Goal: Information Seeking & Learning: Find specific page/section

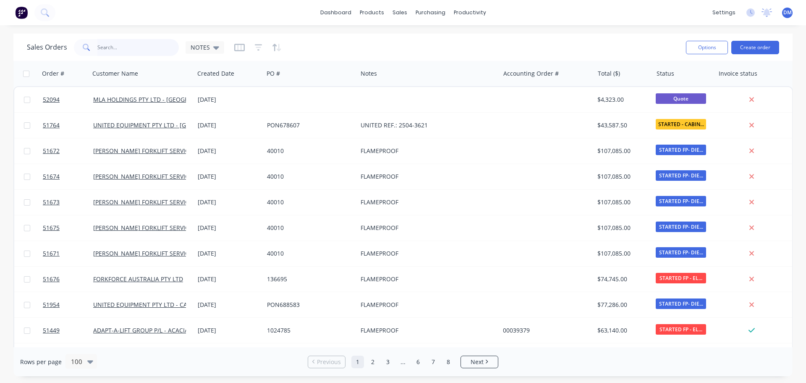
click at [106, 48] on input "text" at bounding box center [138, 47] width 82 height 17
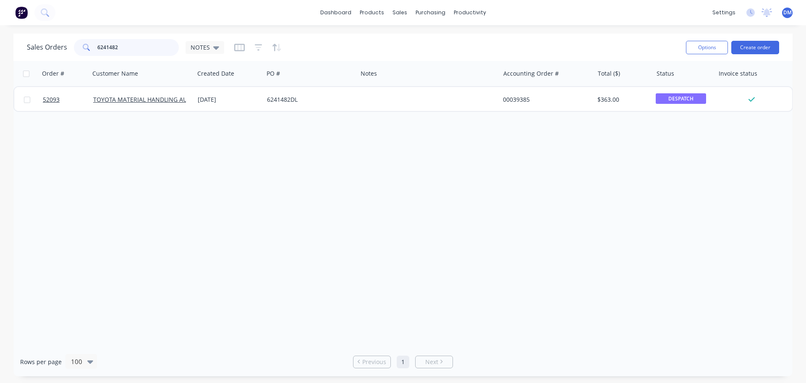
drag, startPoint x: 119, startPoint y: 49, endPoint x: 79, endPoint y: 45, distance: 40.0
click at [79, 45] on div "6241482" at bounding box center [126, 47] width 105 height 17
type input "694976"
click at [442, 43] on div "Purchase Orders" at bounding box center [458, 41] width 45 height 8
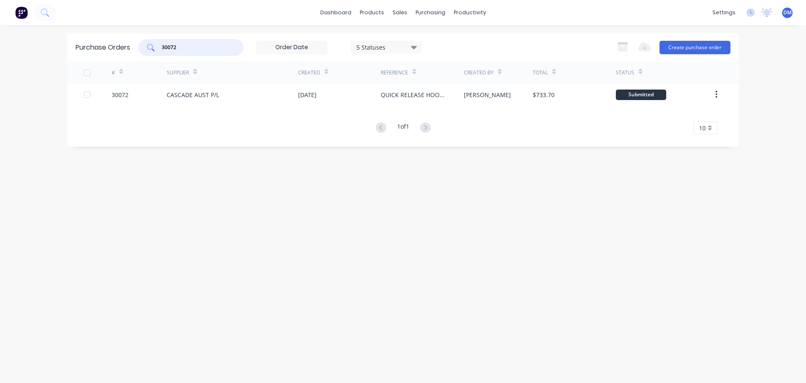
drag, startPoint x: 196, startPoint y: 46, endPoint x: 53, endPoint y: 55, distance: 144.0
click at [58, 55] on div "dashboard products sales purchasing productivity dashboard products Product Cat…" at bounding box center [403, 191] width 806 height 383
type input "30007"
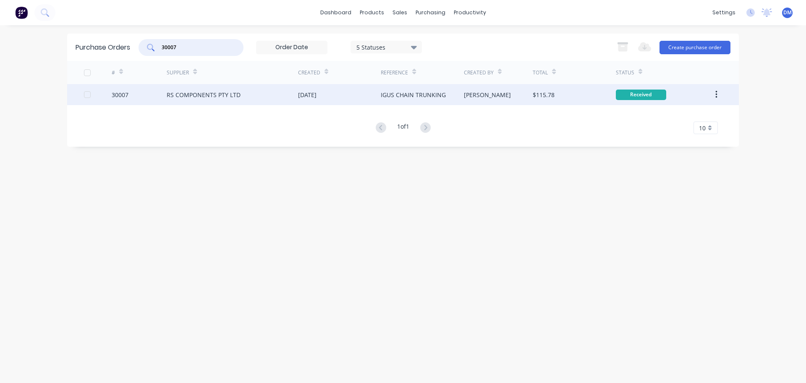
click at [334, 93] on div "16 Sep 2025" at bounding box center [339, 94] width 83 height 21
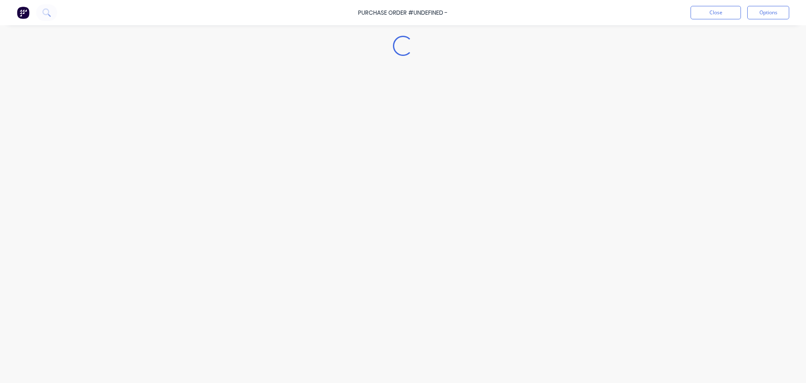
type textarea "x"
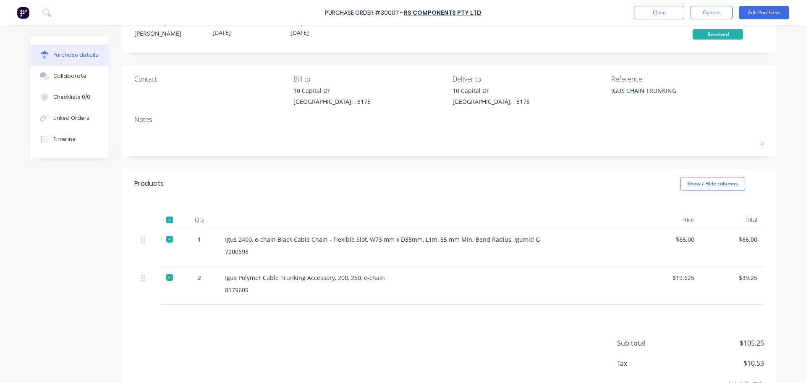
scroll to position [42, 0]
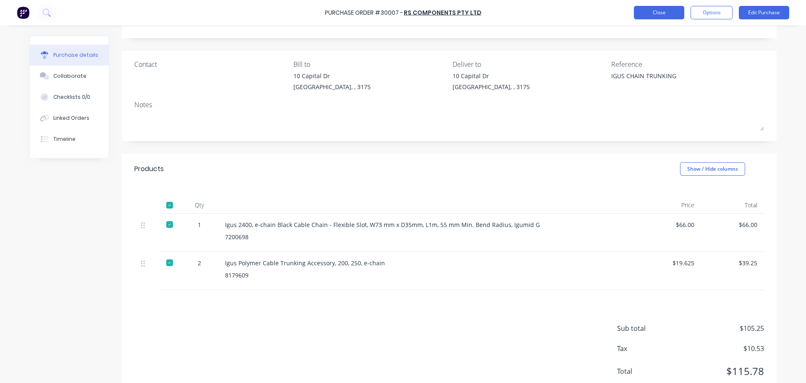
click at [663, 15] on button "Close" at bounding box center [659, 12] width 50 height 13
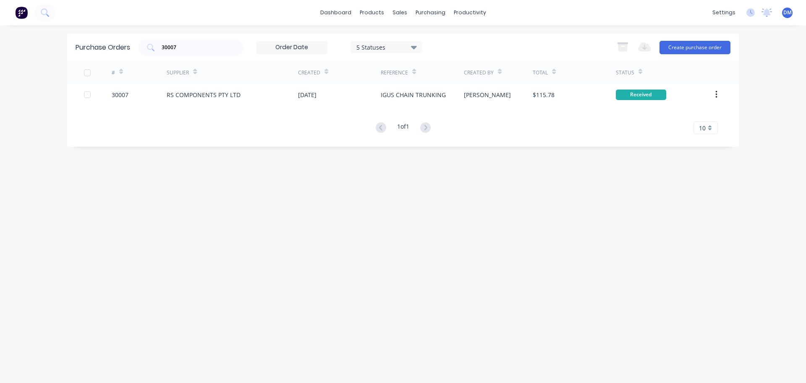
drag, startPoint x: 137, startPoint y: 51, endPoint x: 72, endPoint y: 55, distance: 65.6
click at [72, 55] on div "Purchase Orders 30007 5 Statuses 5 Statuses Export to Excel (XLSX) Create purch…" at bounding box center [403, 47] width 672 height 27
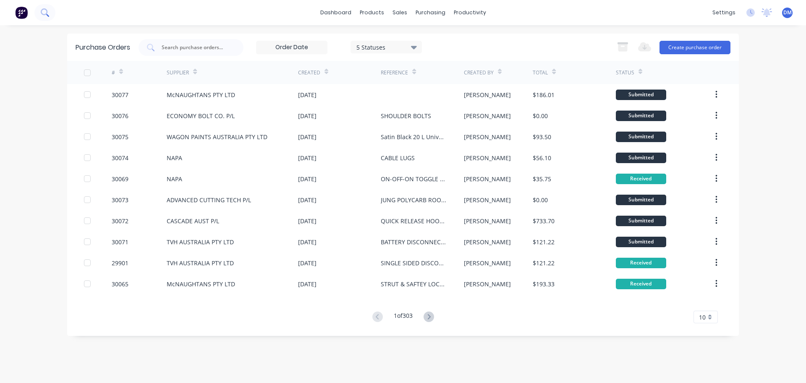
click at [47, 12] on icon at bounding box center [45, 12] width 8 height 8
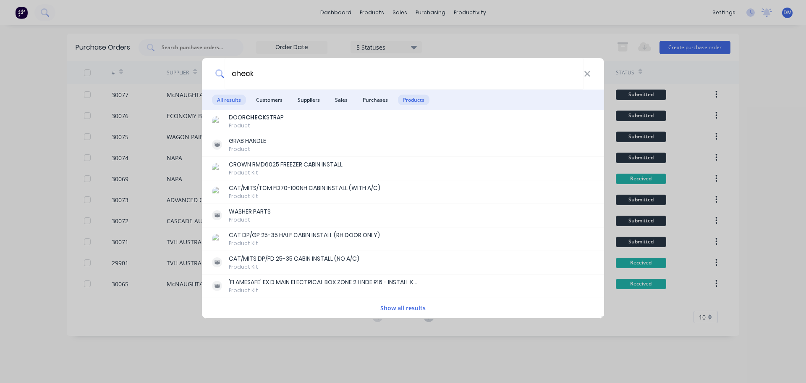
type input "check"
click at [413, 102] on span "Products" at bounding box center [414, 100] width 32 height 11
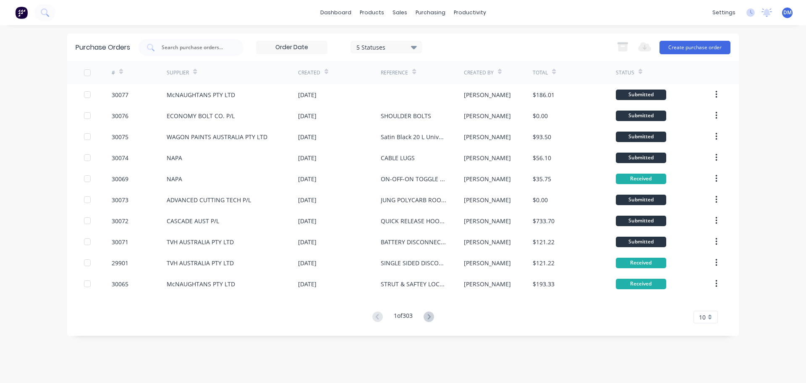
click at [25, 10] on img at bounding box center [21, 12] width 13 height 13
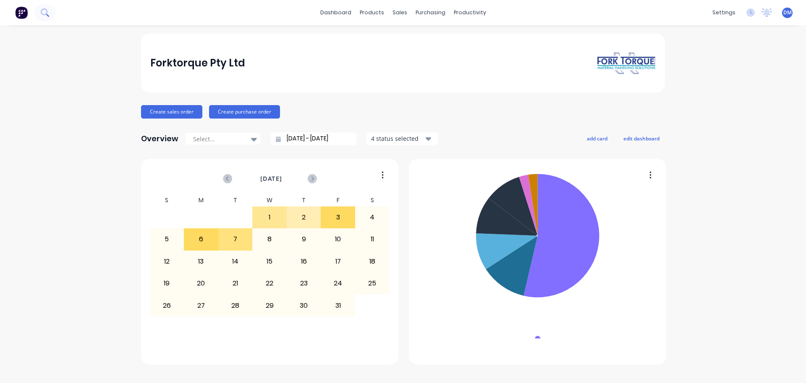
click at [45, 12] on icon at bounding box center [45, 12] width 8 height 8
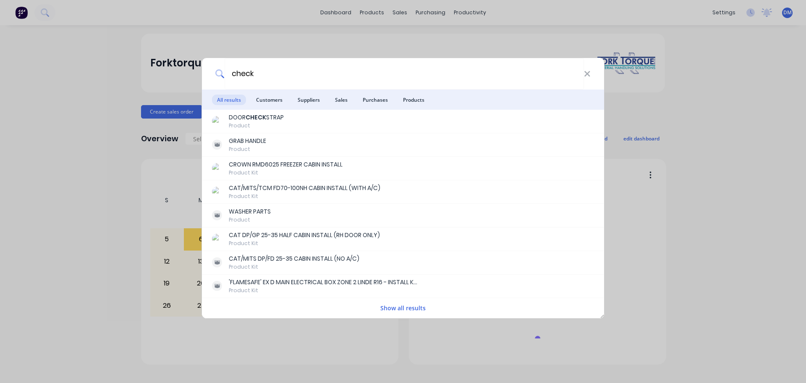
drag, startPoint x: 417, startPoint y: 101, endPoint x: 413, endPoint y: 101, distance: 4.2
click at [418, 101] on span "Products" at bounding box center [414, 100] width 32 height 11
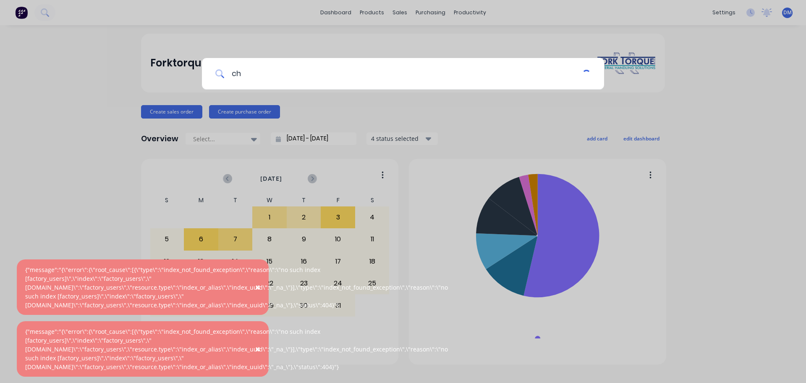
type input "c"
type input "valve"
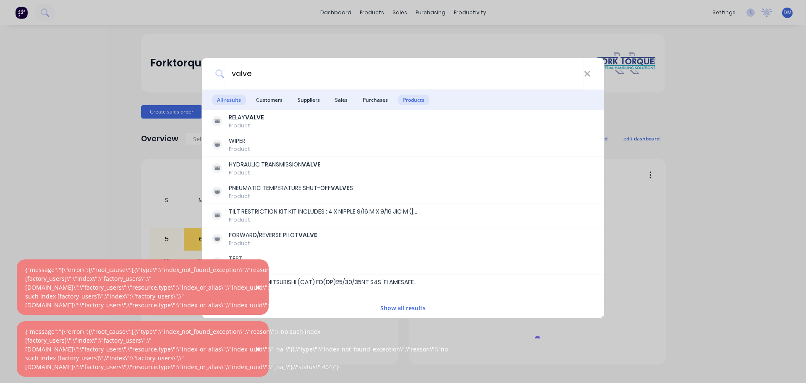
click at [413, 102] on span "Products" at bounding box center [414, 100] width 32 height 11
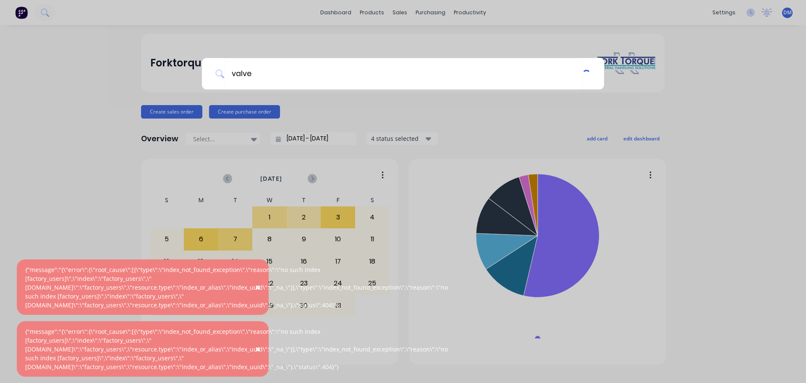
click at [20, 15] on div "valve" at bounding box center [403, 191] width 806 height 383
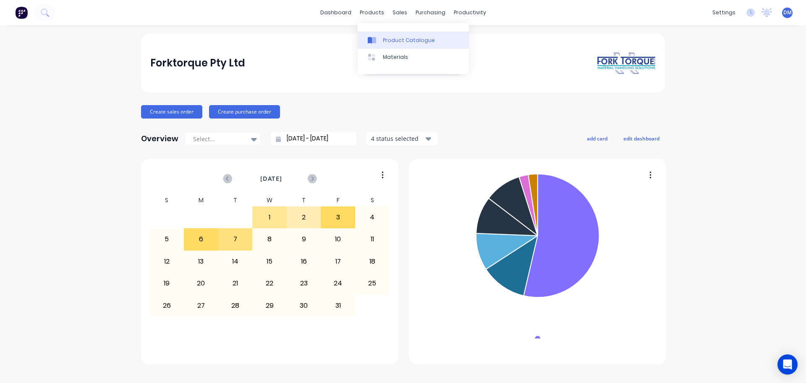
click at [395, 41] on div "Product Catalogue" at bounding box center [409, 41] width 52 height 8
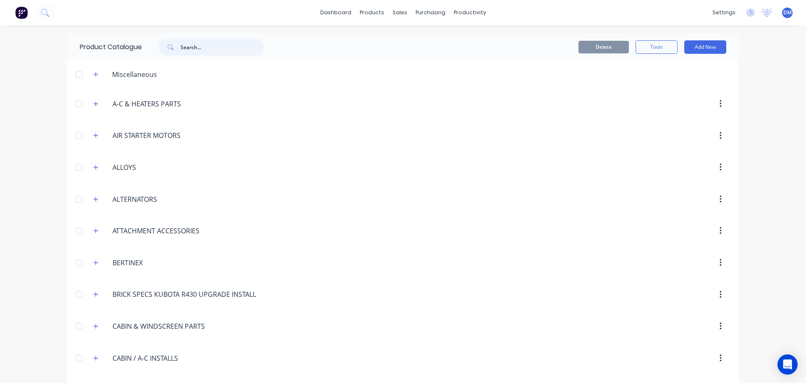
drag, startPoint x: 198, startPoint y: 43, endPoint x: 185, endPoint y: 40, distance: 13.4
click at [199, 45] on input "text" at bounding box center [222, 47] width 83 height 17
type input "valve"
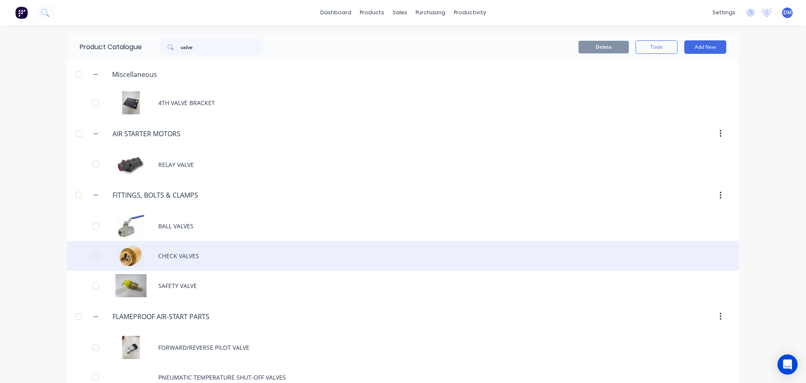
click at [176, 257] on div "CHECK VALVES" at bounding box center [403, 256] width 672 height 30
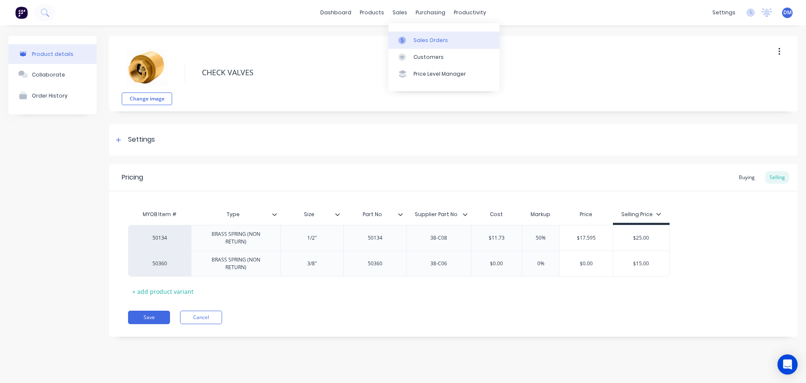
click at [418, 41] on div "Sales Orders" at bounding box center [431, 41] width 34 height 8
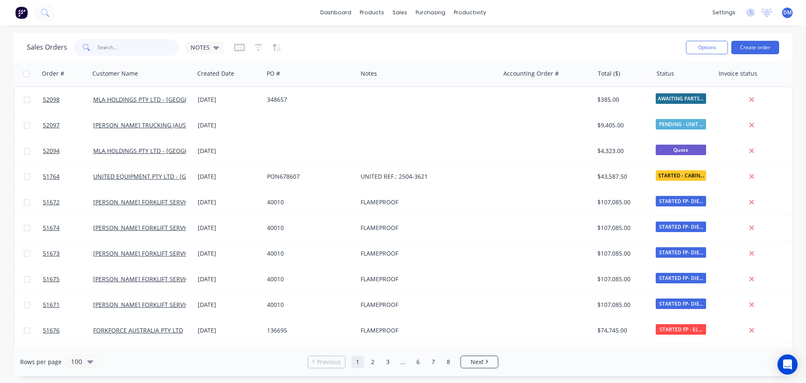
click at [127, 47] on input "text" at bounding box center [138, 47] width 82 height 17
type input "riddell"
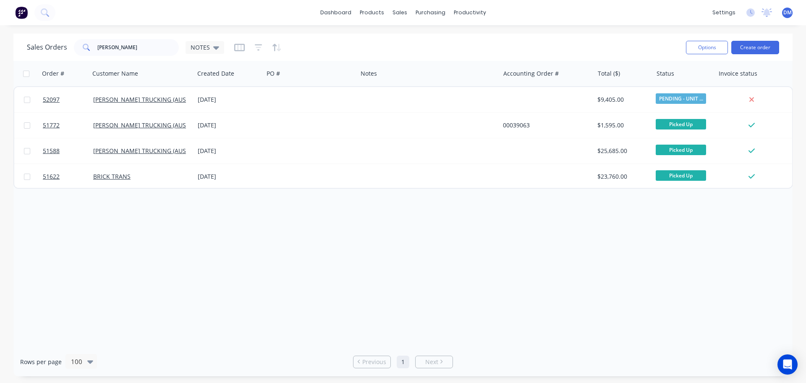
click at [23, 11] on img at bounding box center [21, 12] width 13 height 13
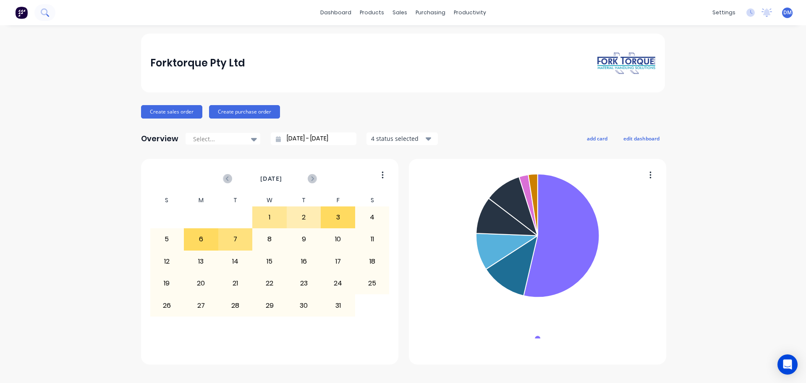
click at [48, 9] on icon at bounding box center [45, 12] width 8 height 8
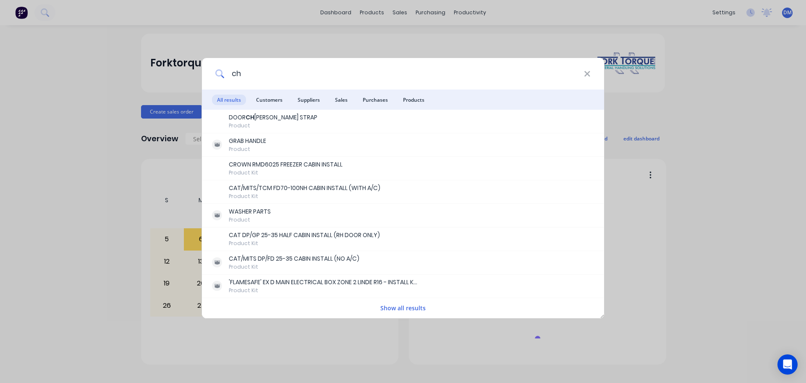
type input "c"
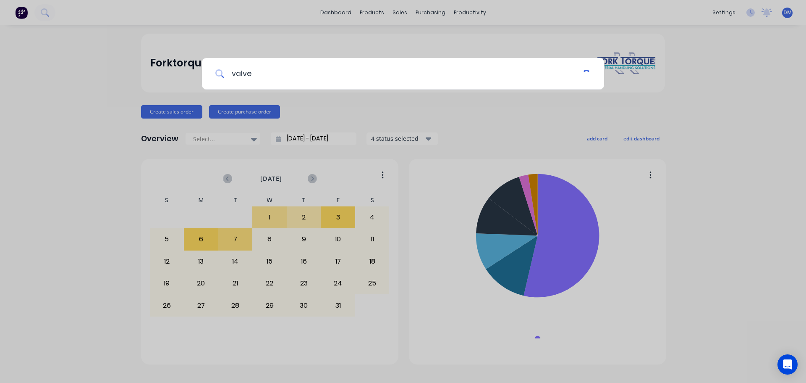
type input "valve"
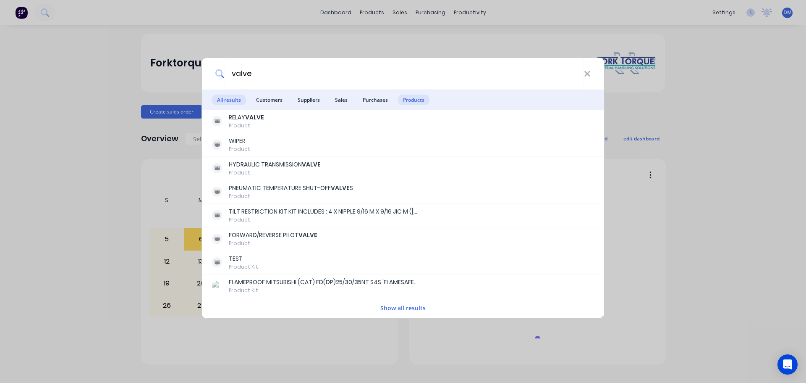
click at [416, 97] on span "Products" at bounding box center [414, 100] width 32 height 11
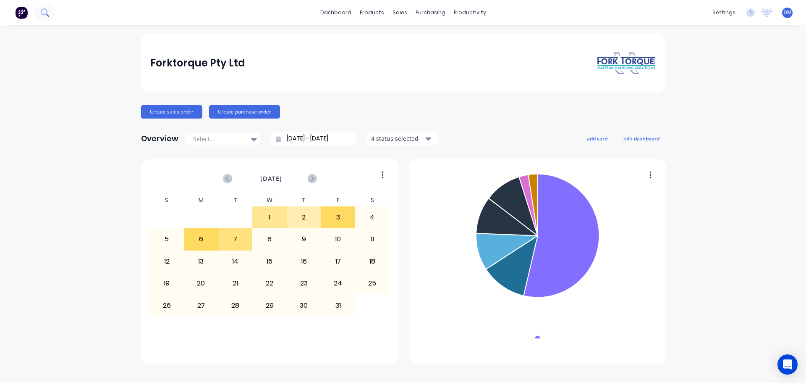
click at [41, 9] on icon at bounding box center [45, 12] width 8 height 8
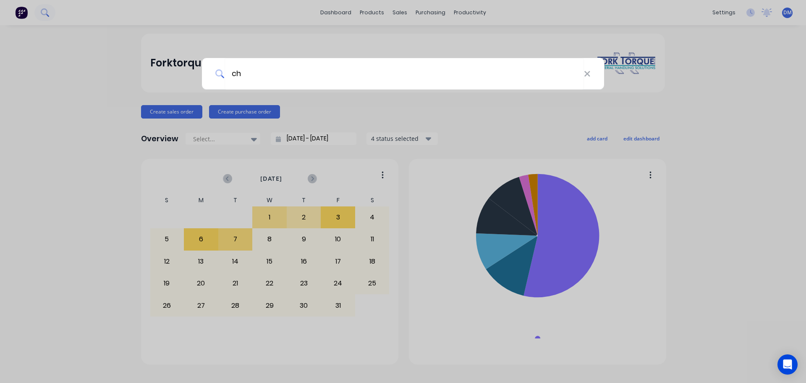
type input "c"
type input "valve"
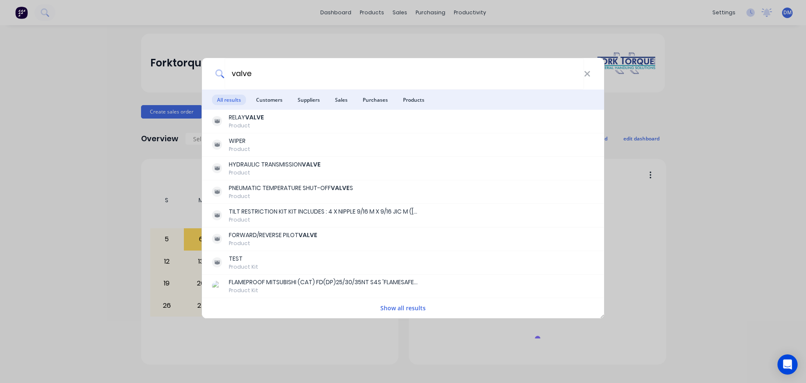
click at [373, 97] on span "Purchases" at bounding box center [375, 100] width 35 height 11
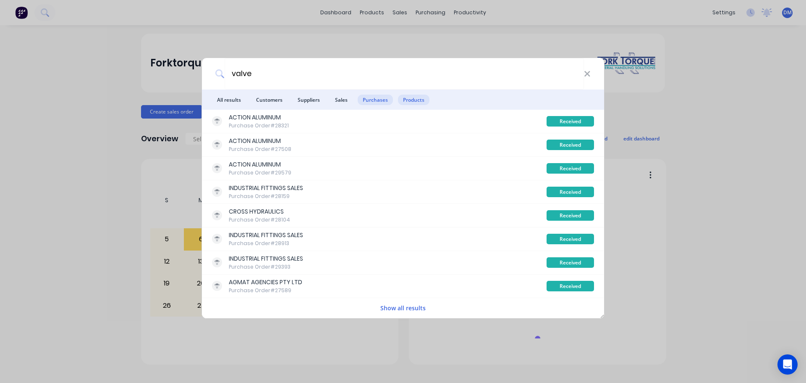
click at [413, 101] on span "Products" at bounding box center [414, 100] width 32 height 11
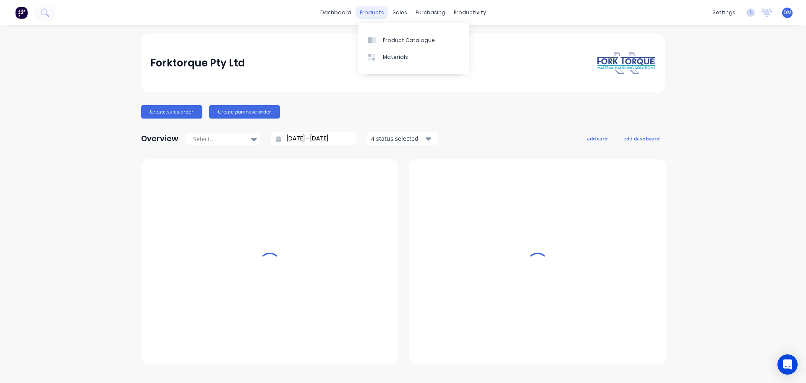
click at [375, 16] on div "products" at bounding box center [372, 12] width 33 height 13
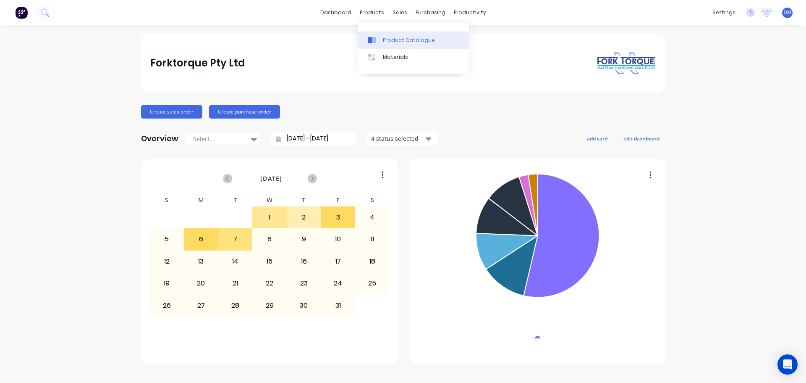
click at [403, 38] on div "Product Catalogue" at bounding box center [409, 41] width 52 height 8
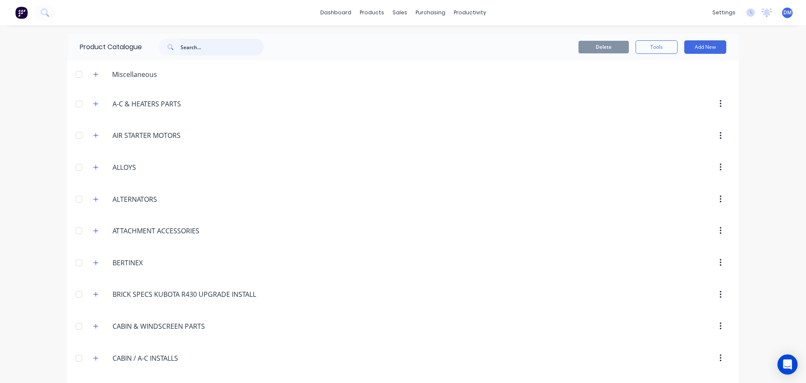
click at [200, 50] on input "text" at bounding box center [222, 47] width 83 height 17
type input "valve"
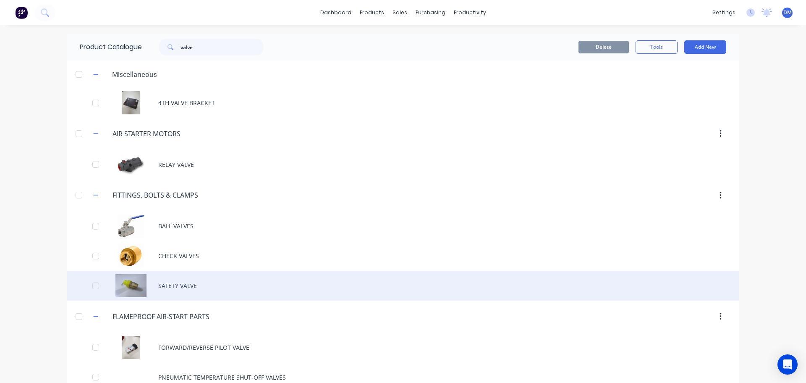
click at [166, 292] on div "SAFETY VALVE" at bounding box center [403, 286] width 672 height 30
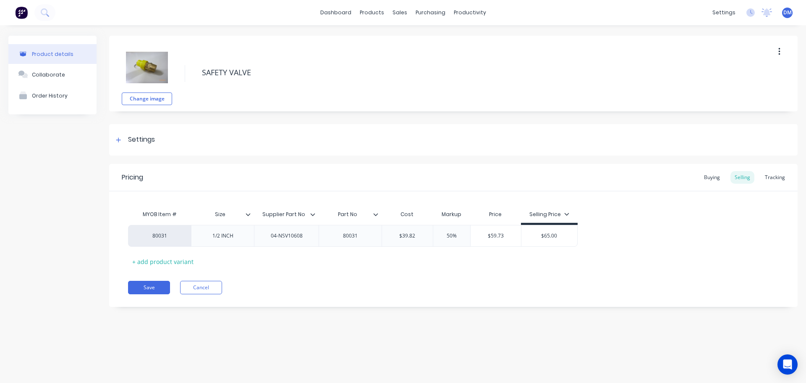
click at [17, 13] on img at bounding box center [21, 12] width 13 height 13
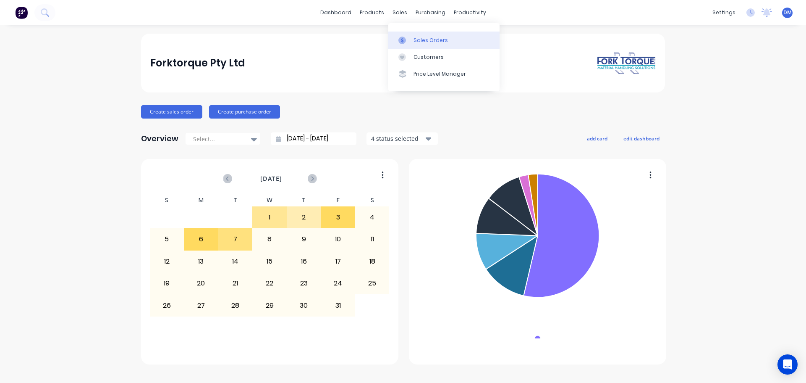
drag, startPoint x: 421, startPoint y: 40, endPoint x: 391, endPoint y: 33, distance: 31.1
click at [421, 39] on div "Sales Orders" at bounding box center [431, 41] width 34 height 8
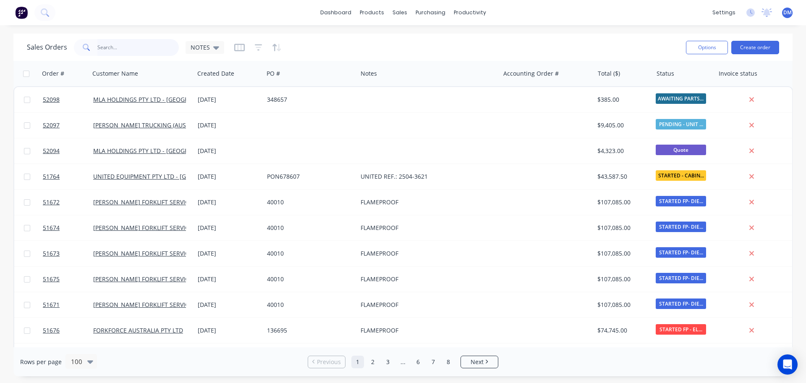
drag, startPoint x: 130, startPoint y: 47, endPoint x: 124, endPoint y: 43, distance: 7.0
click at [129, 45] on input "text" at bounding box center [138, 47] width 82 height 17
type input "52089"
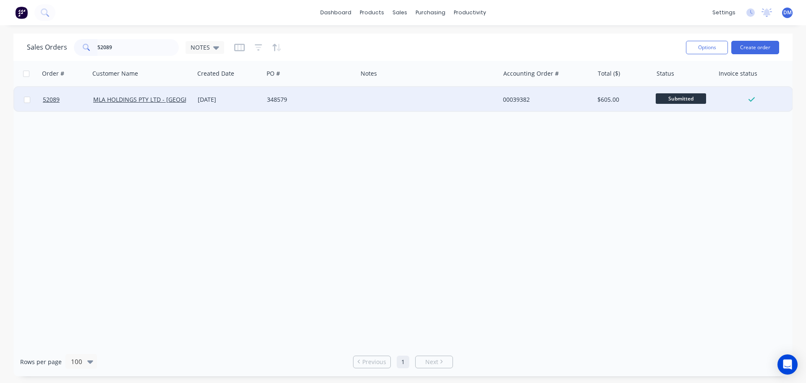
click at [258, 99] on div "[DATE]" at bounding box center [229, 99] width 63 height 8
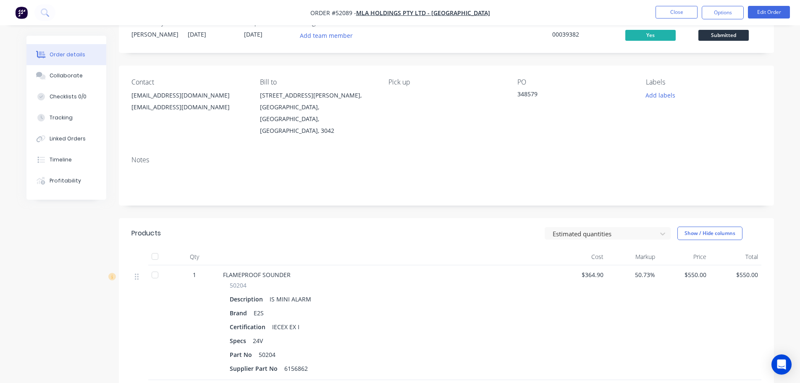
scroll to position [42, 0]
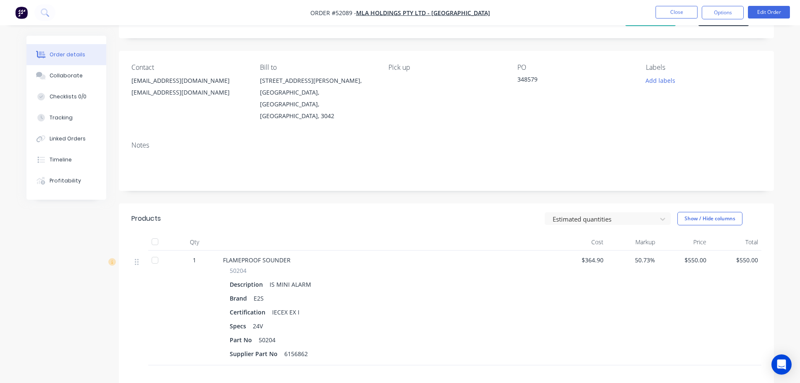
click at [24, 11] on img "button" at bounding box center [21, 12] width 13 height 13
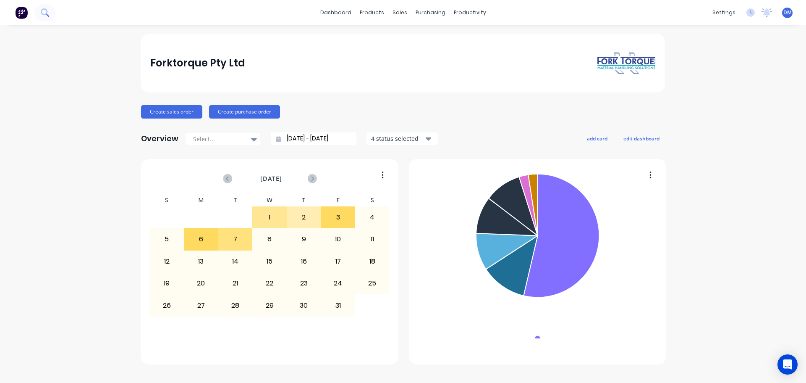
click at [46, 13] on icon at bounding box center [45, 12] width 8 height 8
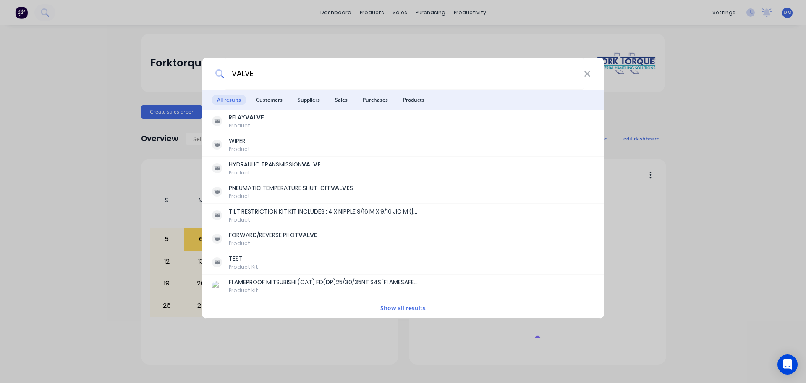
type input "VALVE"
click at [398, 307] on button "Show all results" at bounding box center [403, 308] width 50 height 10
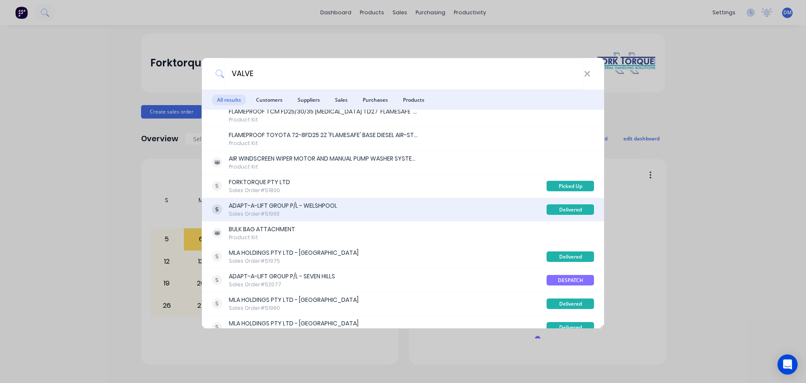
scroll to position [630, 0]
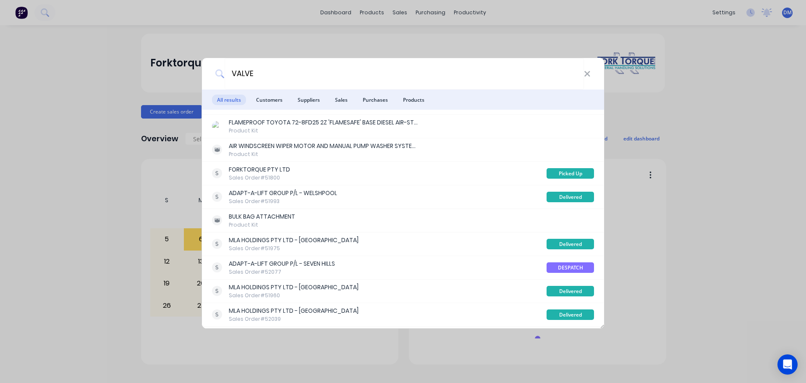
click at [415, 97] on span "Products" at bounding box center [414, 100] width 32 height 11
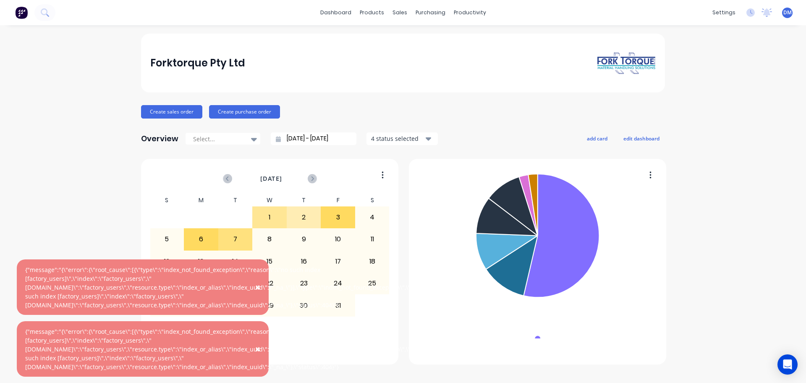
click at [19, 13] on img at bounding box center [21, 12] width 13 height 13
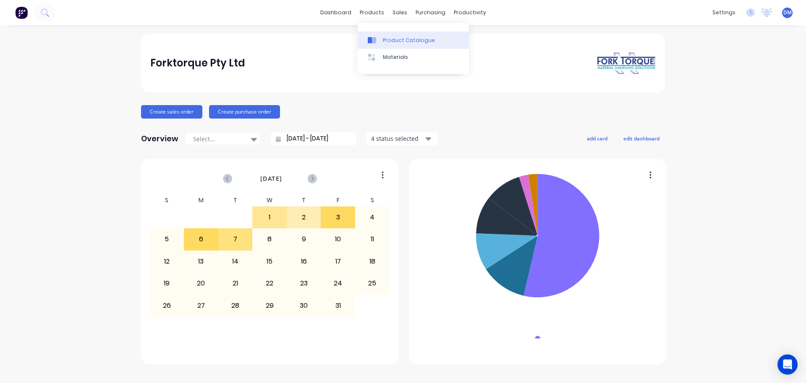
click at [388, 39] on div "Product Catalogue" at bounding box center [409, 41] width 52 height 8
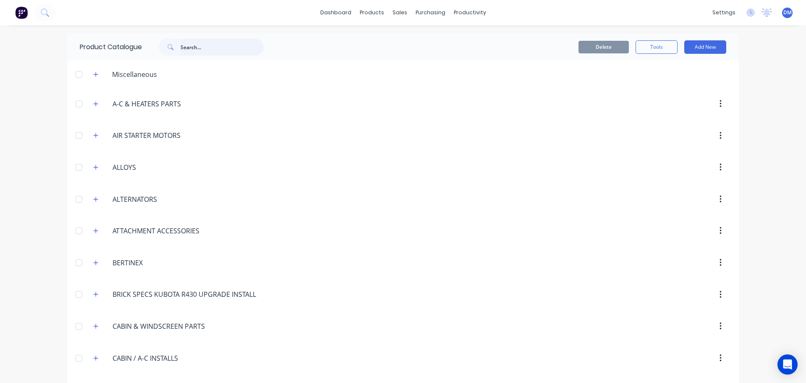
click at [189, 48] on input "text" at bounding box center [222, 47] width 83 height 17
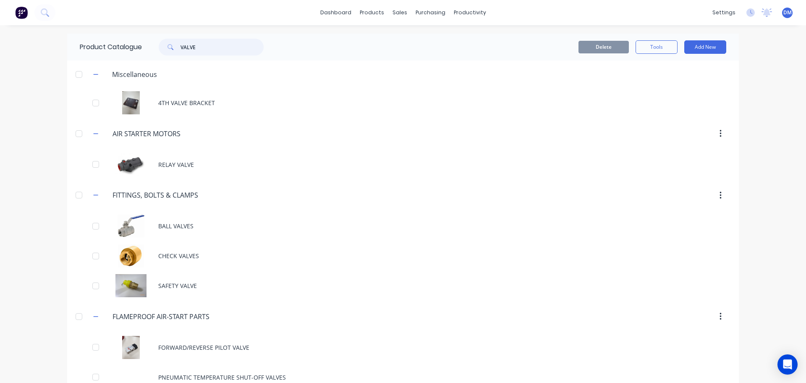
type input "VALVE"
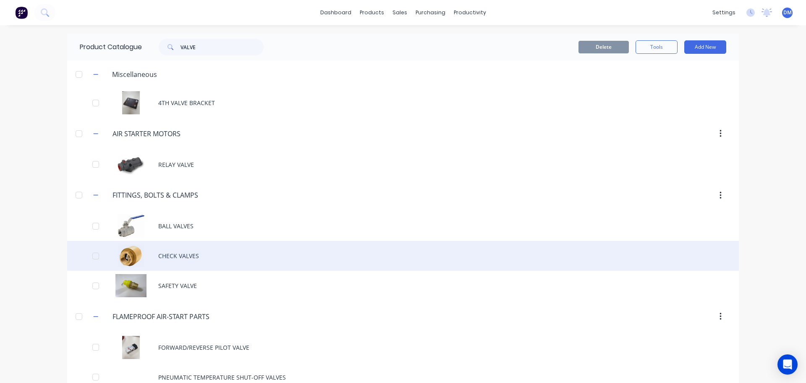
click at [189, 257] on div "CHECK VALVES" at bounding box center [403, 256] width 672 height 30
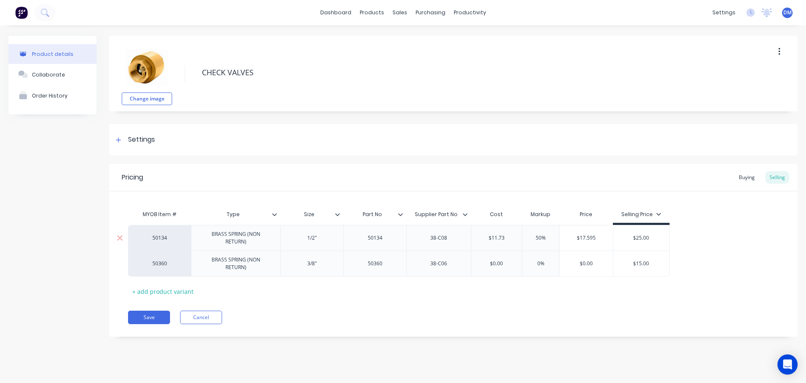
type textarea "x"
click at [21, 13] on img at bounding box center [21, 12] width 13 height 13
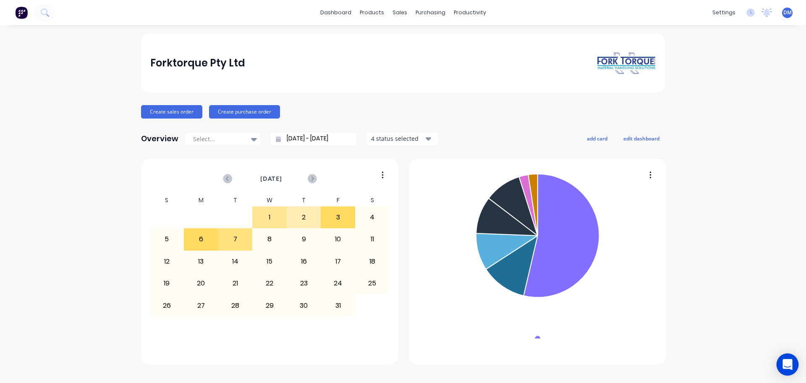
click at [790, 365] on icon "Open Intercom Messenger" at bounding box center [788, 364] width 10 height 11
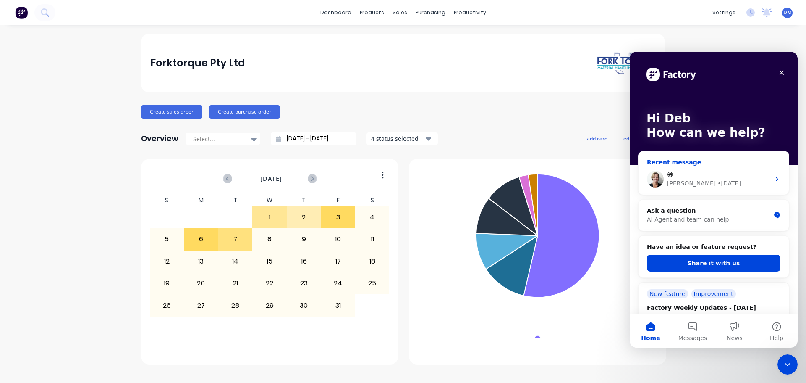
click at [717, 167] on div "😁 [PERSON_NAME] • [DATE]" at bounding box center [714, 178] width 150 height 31
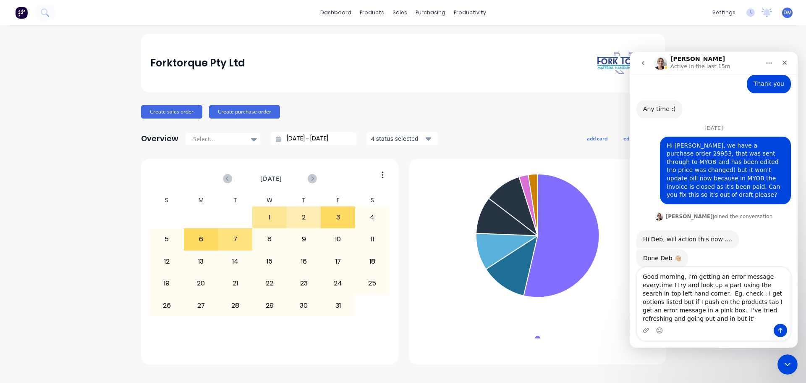
scroll to position [1602, 0]
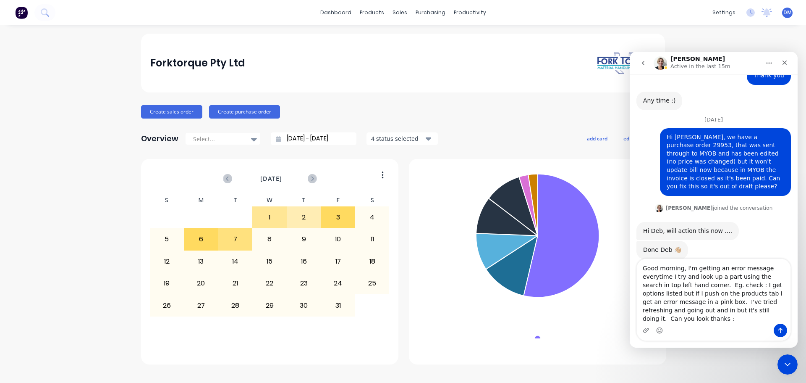
type textarea "Good morning, I'm getting an error message everytime I try and look up a part u…"
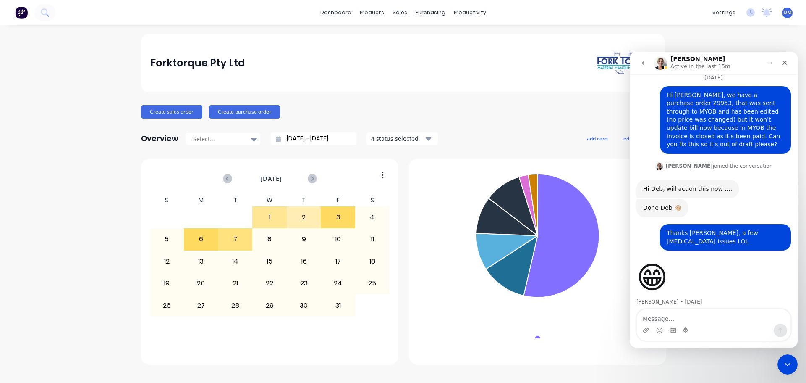
scroll to position [1646, 0]
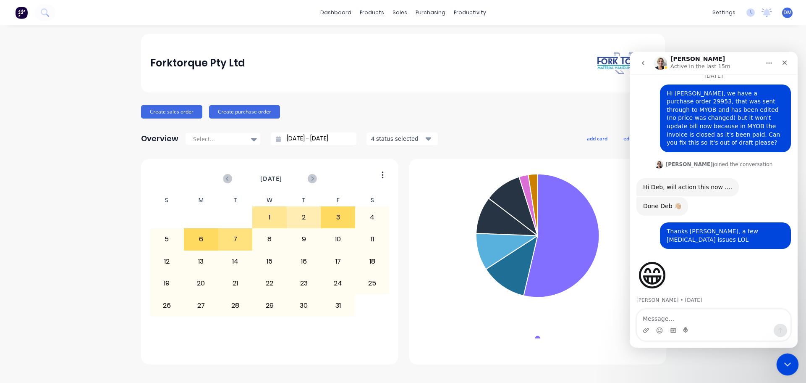
click at [790, 363] on icon "Close Intercom Messenger" at bounding box center [787, 363] width 10 height 10
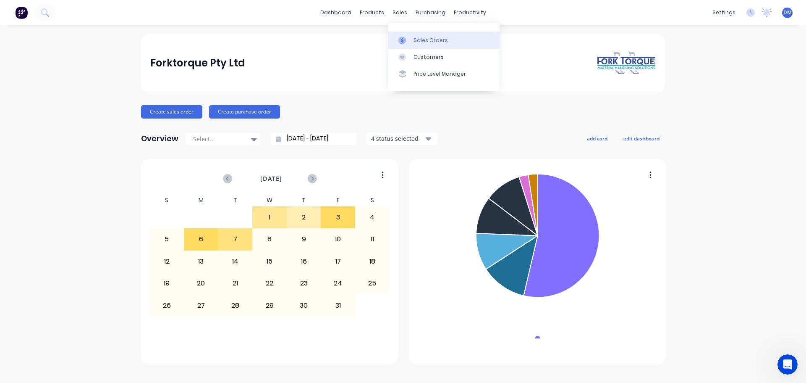
click at [411, 39] on link "Sales Orders" at bounding box center [444, 40] width 111 height 17
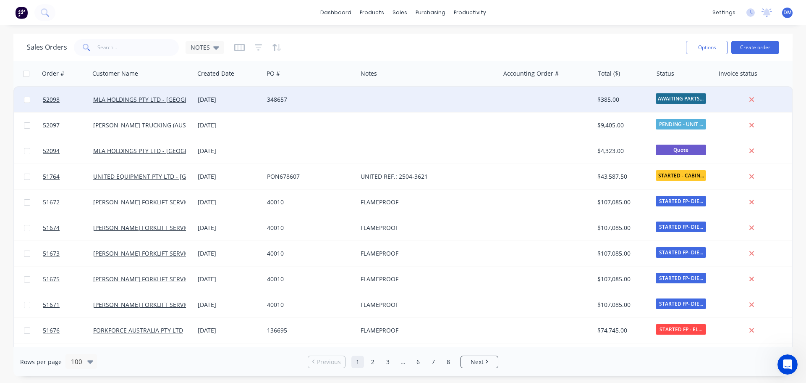
click at [268, 100] on div "348657" at bounding box center [308, 99] width 83 height 8
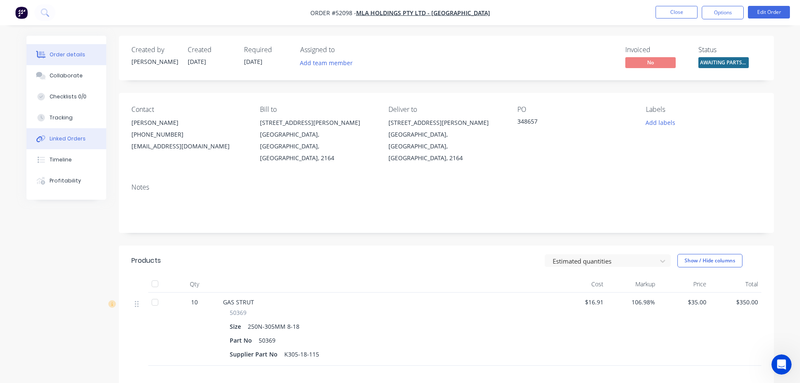
click at [67, 139] on div "Linked Orders" at bounding box center [68, 139] width 36 height 8
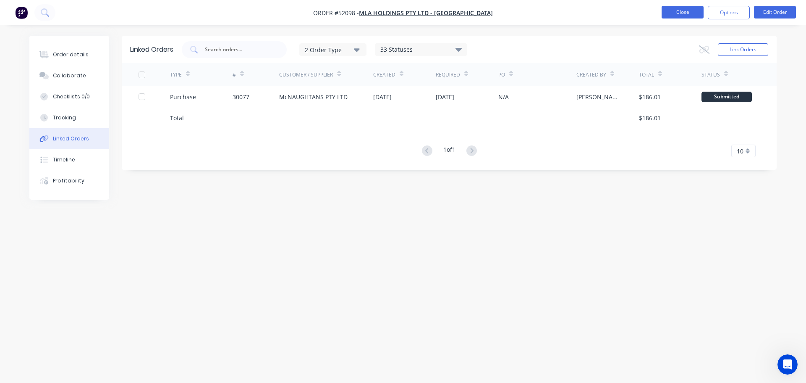
click at [682, 9] on button "Close" at bounding box center [683, 12] width 42 height 13
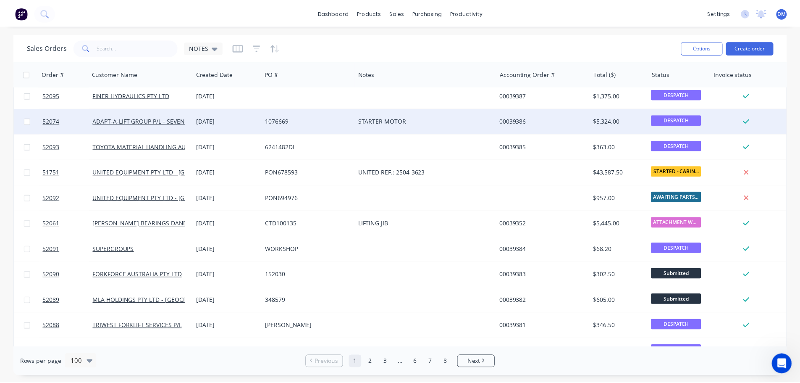
scroll to position [378, 0]
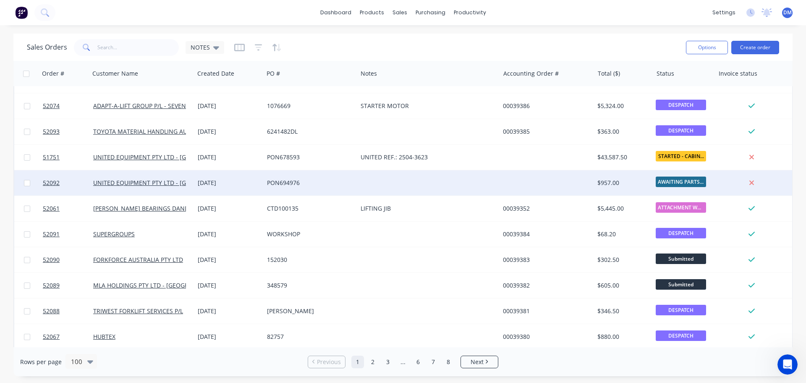
click at [295, 178] on div "PON694976" at bounding box center [311, 182] width 94 height 25
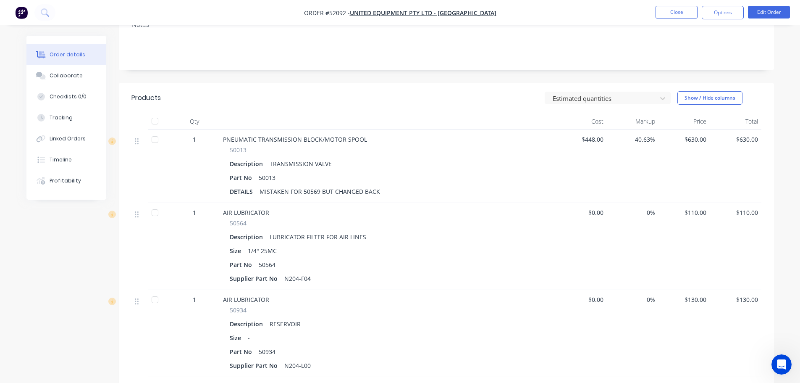
scroll to position [168, 0]
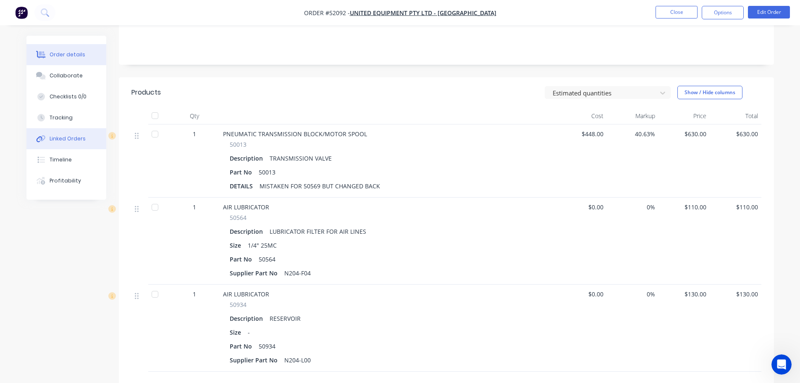
click at [72, 135] on div "Linked Orders" at bounding box center [68, 139] width 36 height 8
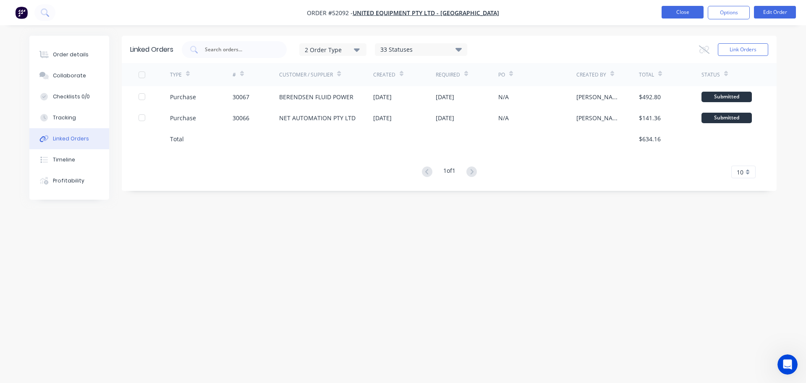
click at [670, 11] on button "Close" at bounding box center [683, 12] width 42 height 13
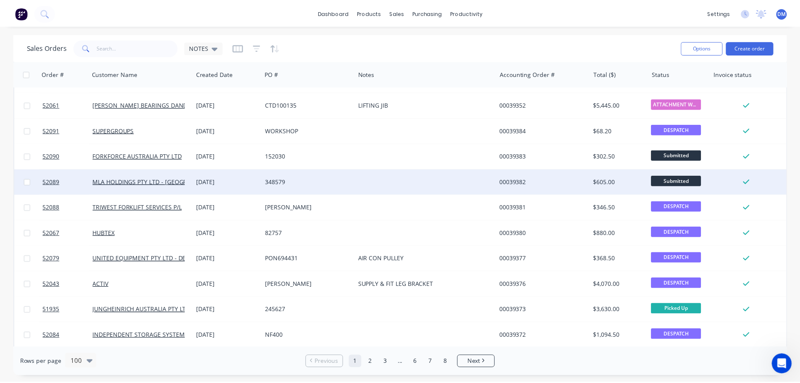
scroll to position [462, 0]
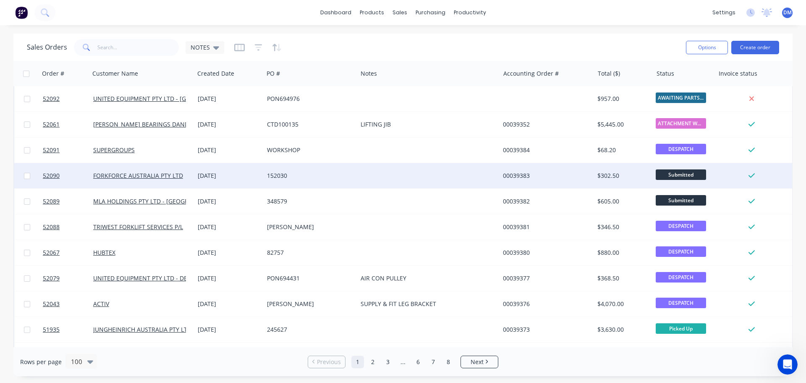
click at [273, 173] on div "152030" at bounding box center [308, 175] width 83 height 8
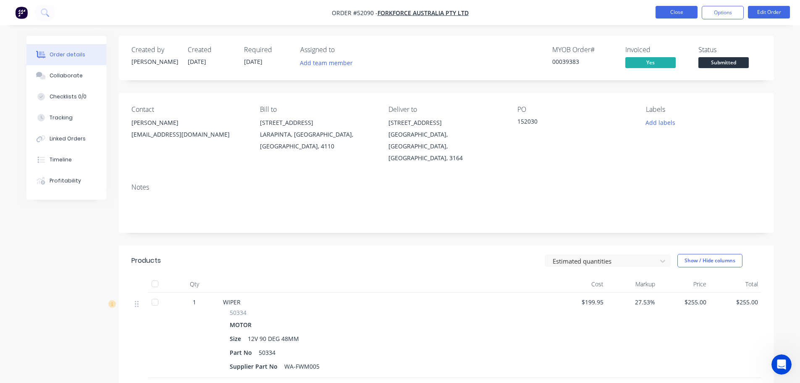
click at [677, 8] on button "Close" at bounding box center [677, 12] width 42 height 13
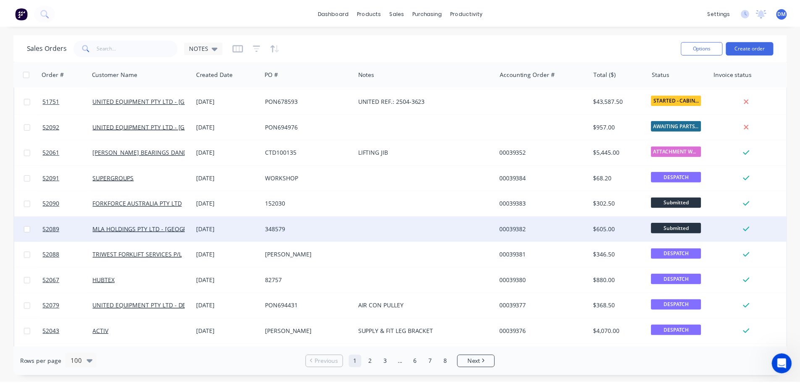
scroll to position [420, 0]
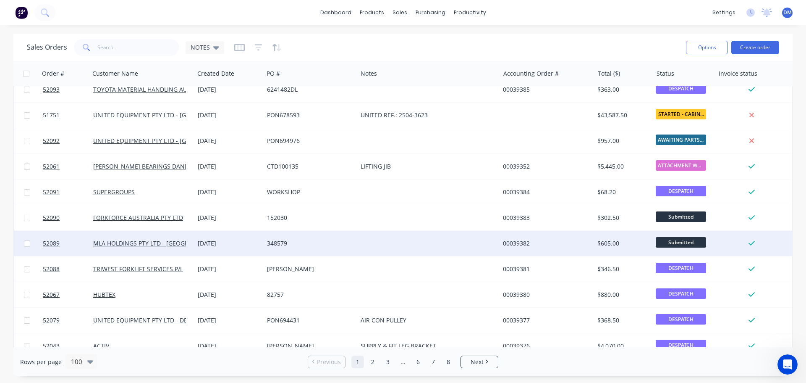
click at [279, 243] on div "348579" at bounding box center [308, 243] width 83 height 8
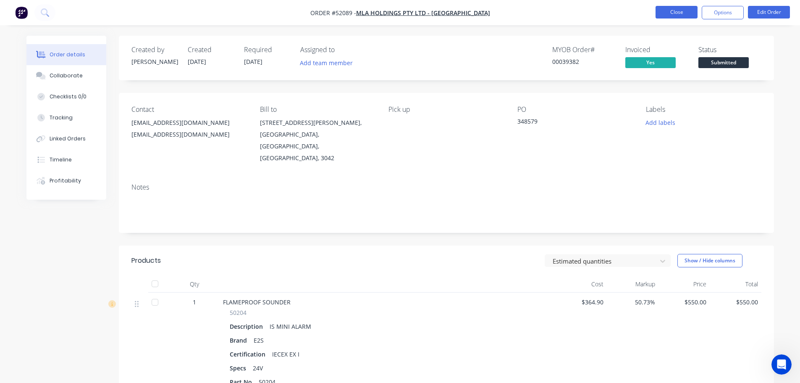
click at [676, 10] on button "Close" at bounding box center [677, 12] width 42 height 13
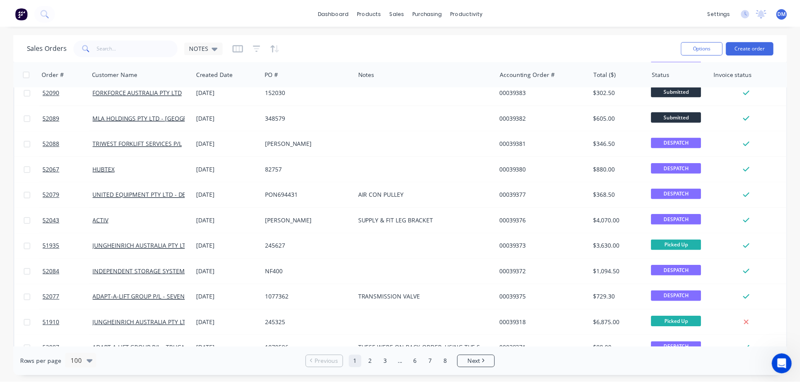
scroll to position [546, 0]
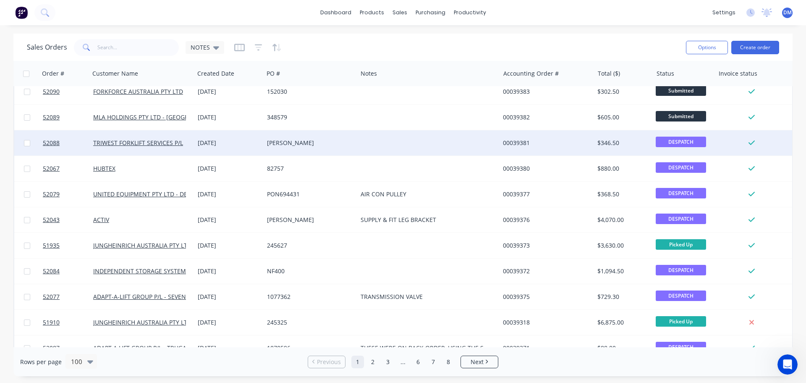
click at [280, 143] on div "[PERSON_NAME]" at bounding box center [308, 143] width 83 height 8
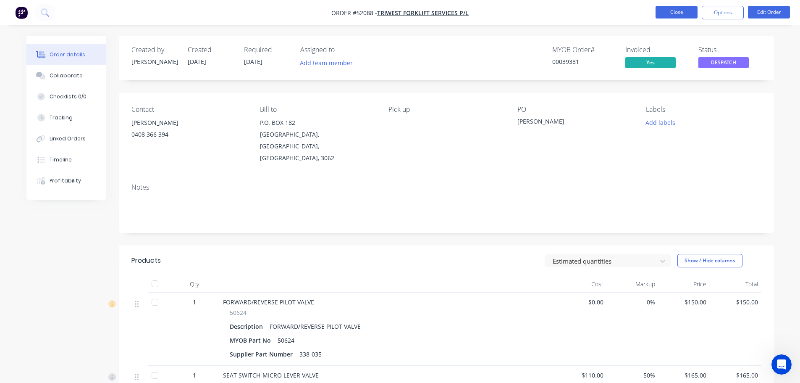
click at [676, 11] on button "Close" at bounding box center [677, 12] width 42 height 13
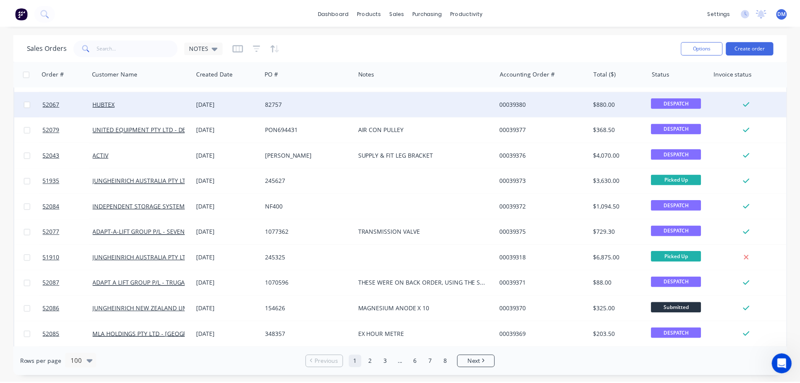
scroll to position [630, 0]
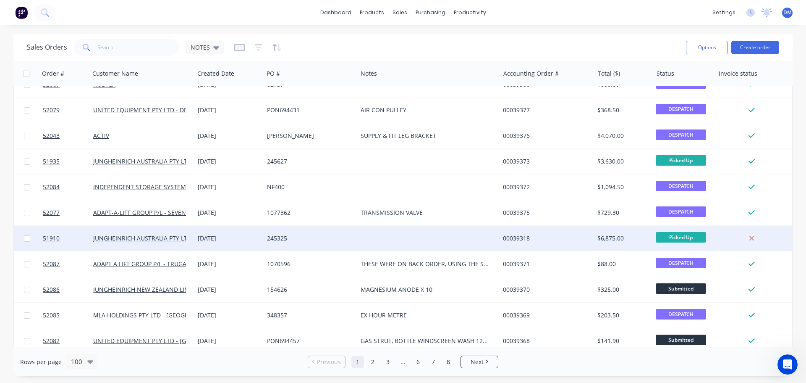
click at [282, 236] on div "245325" at bounding box center [308, 238] width 83 height 8
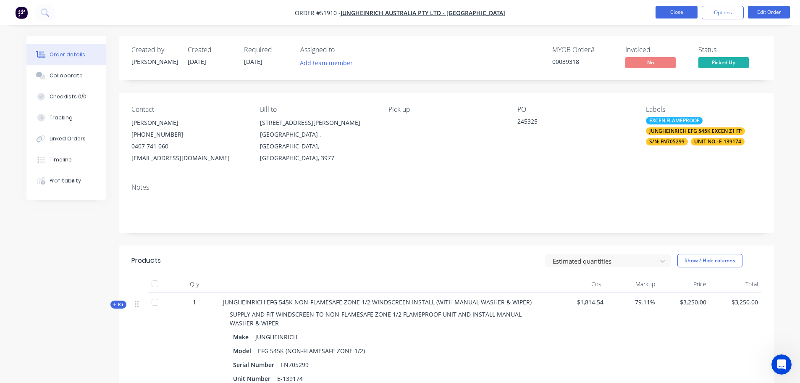
click at [668, 9] on button "Close" at bounding box center [677, 12] width 42 height 13
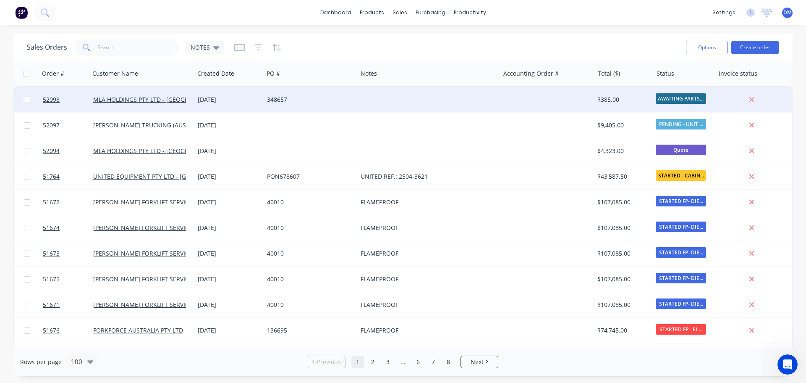
click at [277, 96] on div "348657" at bounding box center [308, 99] width 83 height 8
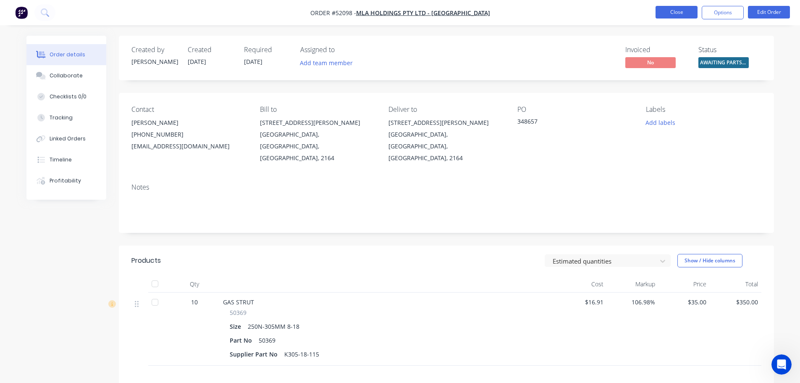
click at [671, 11] on button "Close" at bounding box center [677, 12] width 42 height 13
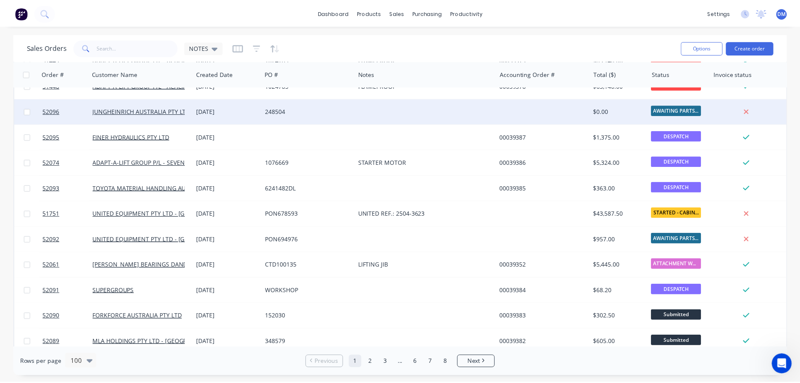
scroll to position [336, 0]
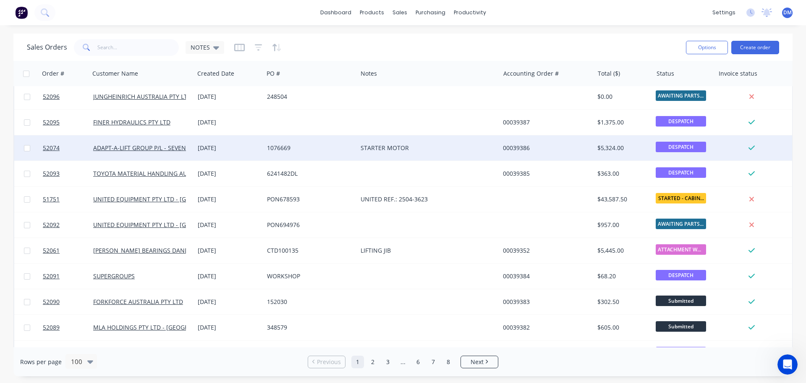
click at [275, 144] on div "1076669" at bounding box center [308, 148] width 83 height 8
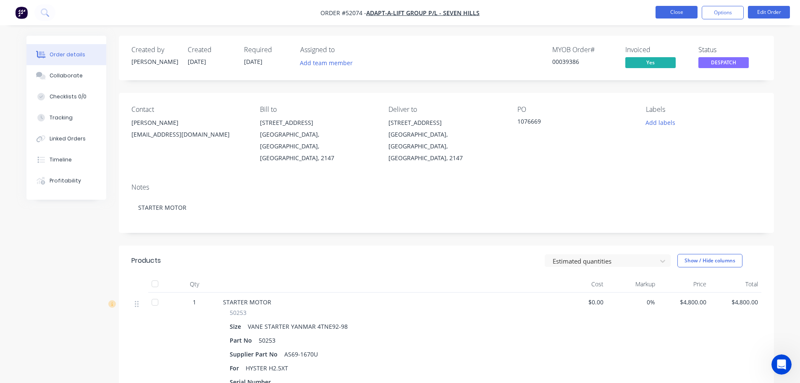
click at [678, 11] on button "Close" at bounding box center [677, 12] width 42 height 13
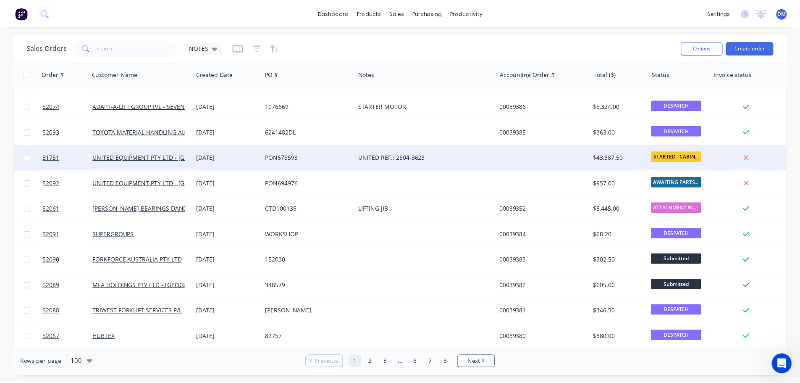
scroll to position [420, 0]
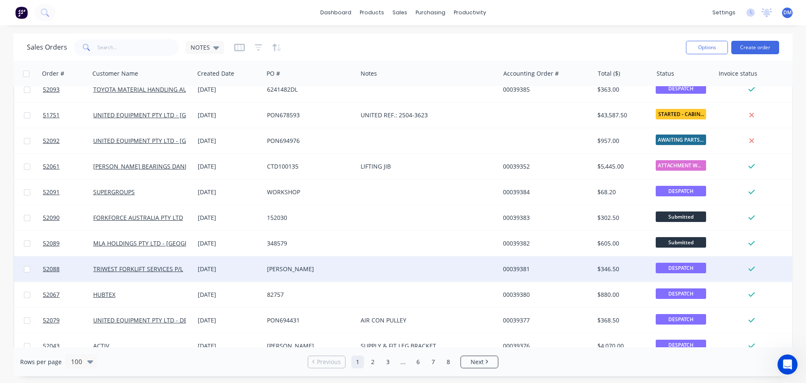
click at [279, 265] on div "[PERSON_NAME]" at bounding box center [308, 269] width 83 height 8
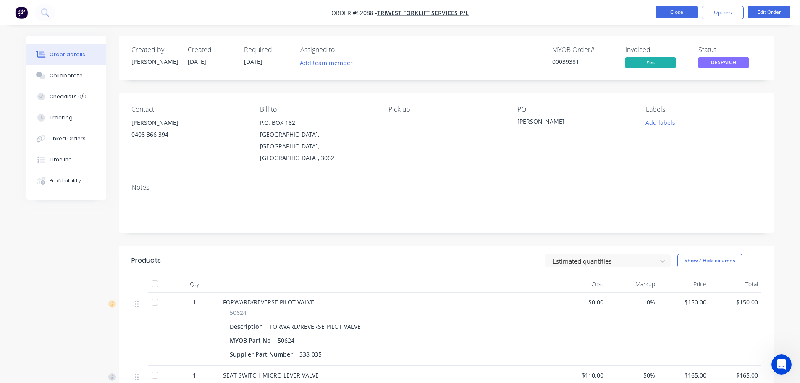
click at [671, 12] on button "Close" at bounding box center [677, 12] width 42 height 13
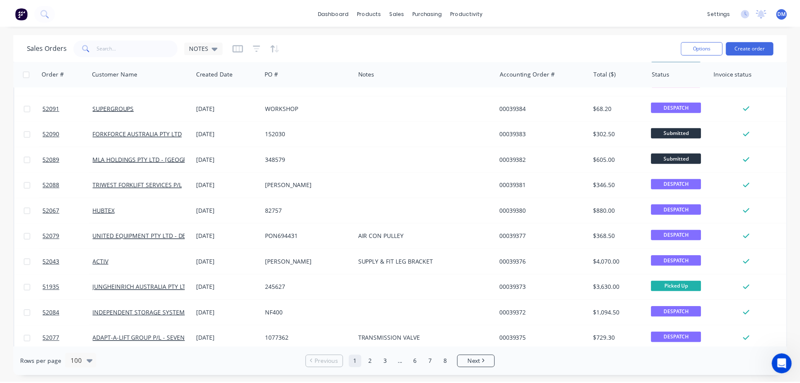
scroll to position [462, 0]
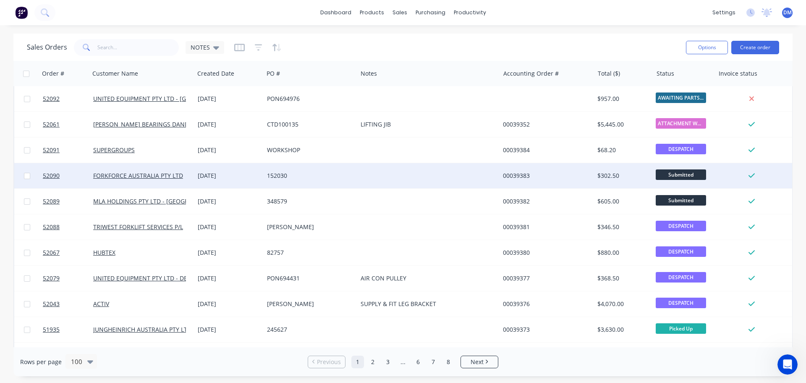
click at [274, 179] on div "152030" at bounding box center [308, 175] width 83 height 8
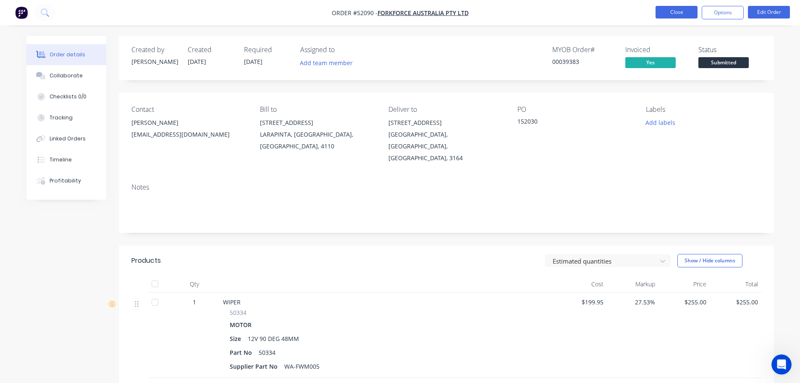
click at [668, 14] on button "Close" at bounding box center [677, 12] width 42 height 13
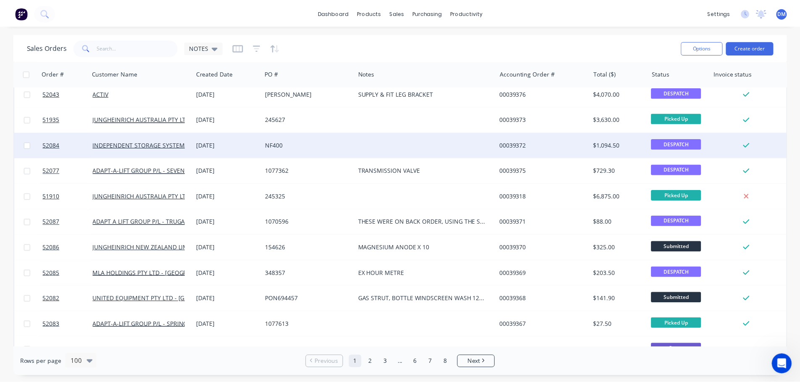
scroll to position [714, 0]
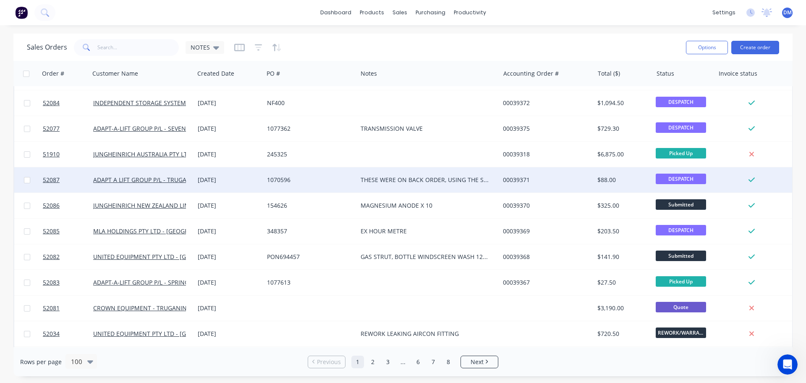
click at [276, 179] on div "1070596" at bounding box center [308, 180] width 83 height 8
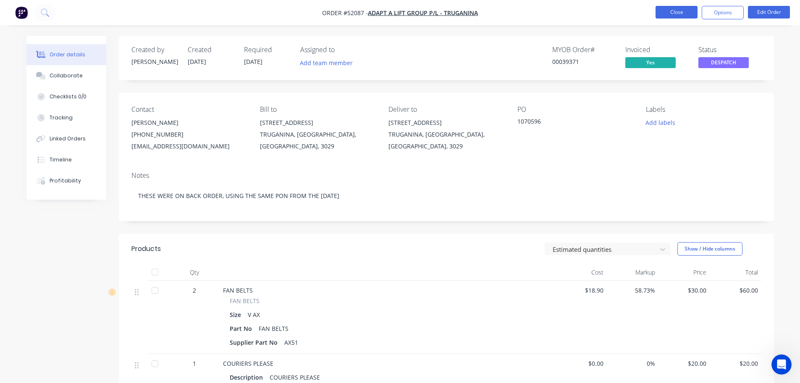
click at [672, 12] on button "Close" at bounding box center [677, 12] width 42 height 13
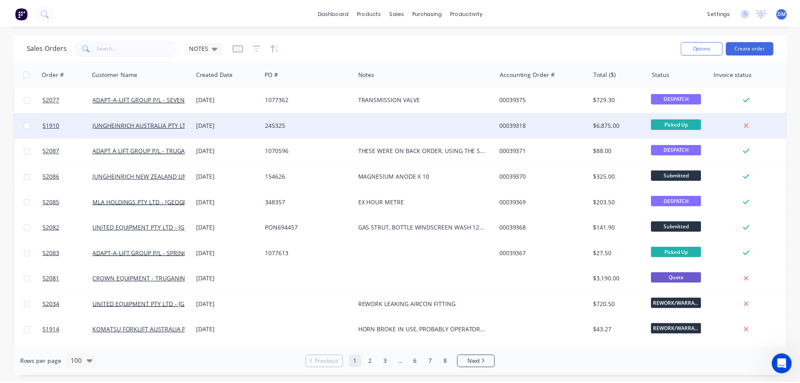
scroll to position [756, 0]
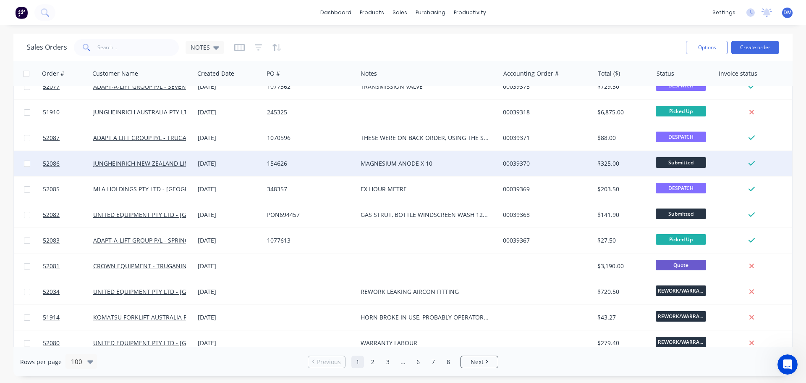
click at [270, 160] on div "154626" at bounding box center [308, 163] width 83 height 8
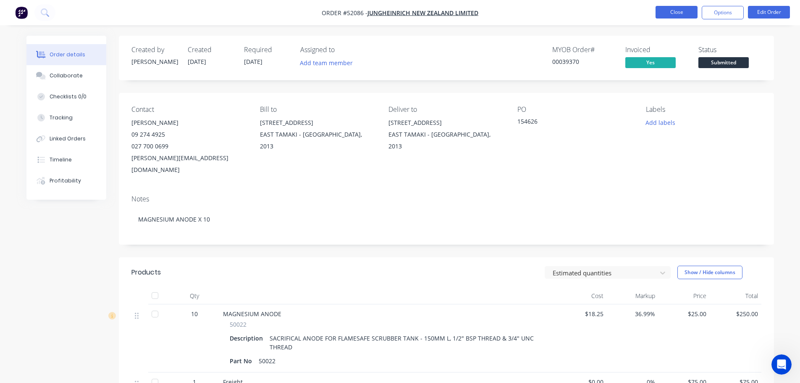
click at [675, 10] on button "Close" at bounding box center [677, 12] width 42 height 13
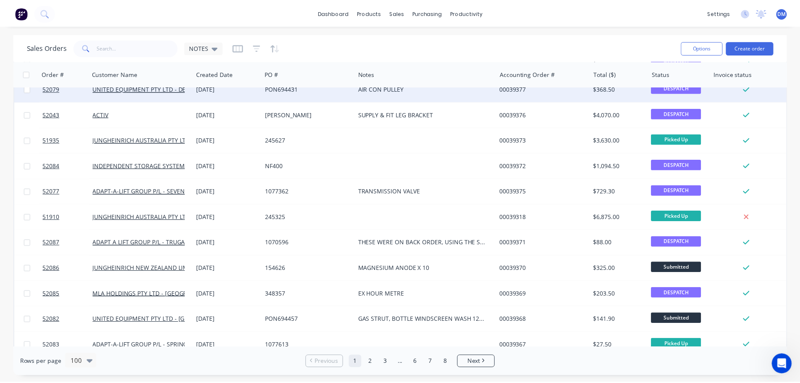
scroll to position [672, 0]
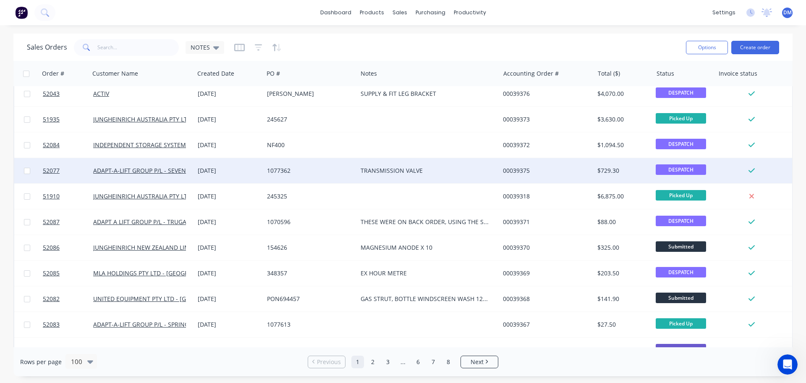
click at [278, 167] on div "1077362" at bounding box center [308, 170] width 83 height 8
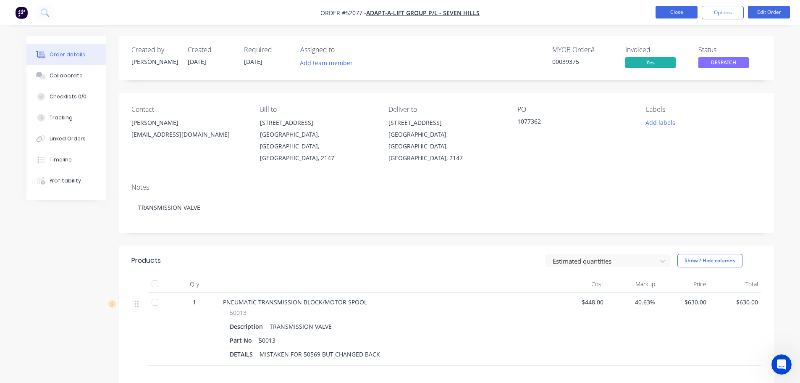
click at [687, 8] on button "Close" at bounding box center [677, 12] width 42 height 13
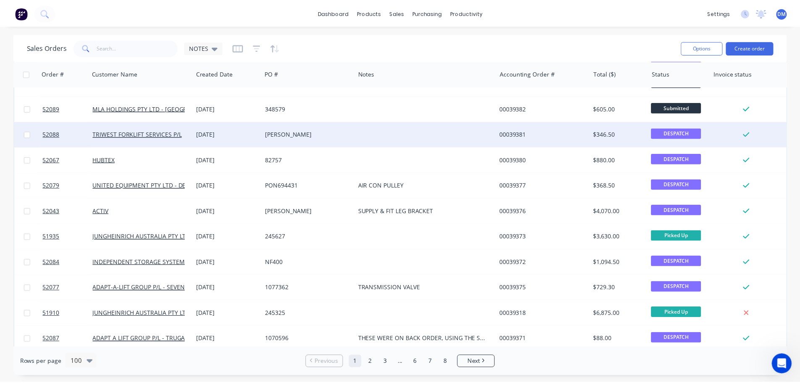
scroll to position [546, 0]
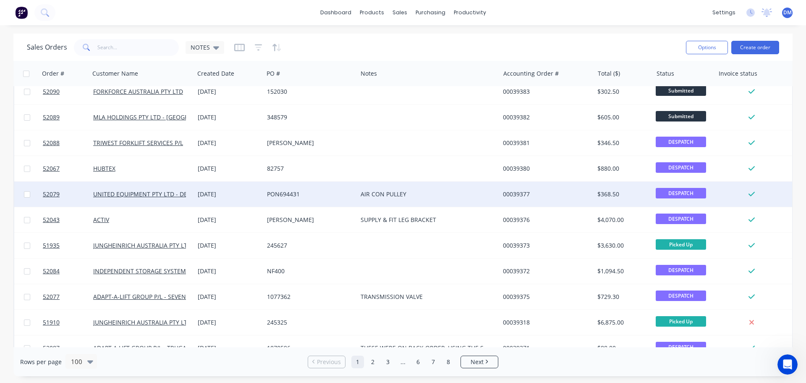
click at [294, 193] on div "PON694431" at bounding box center [308, 194] width 83 height 8
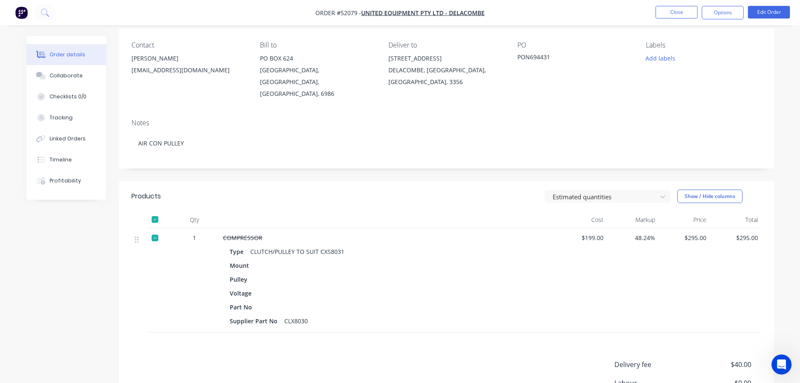
scroll to position [53, 0]
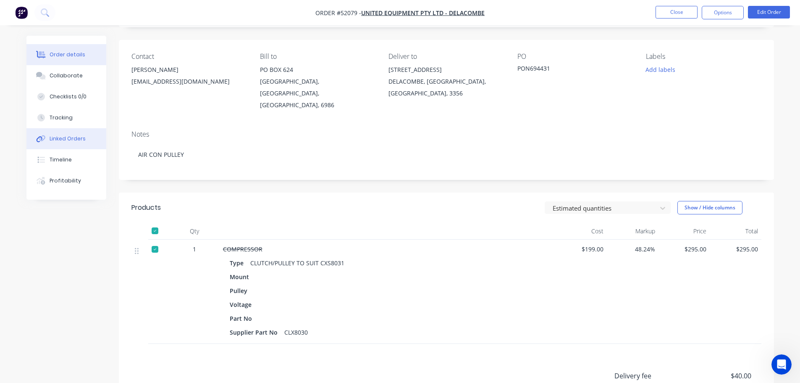
click at [56, 140] on div "Linked Orders" at bounding box center [68, 139] width 36 height 8
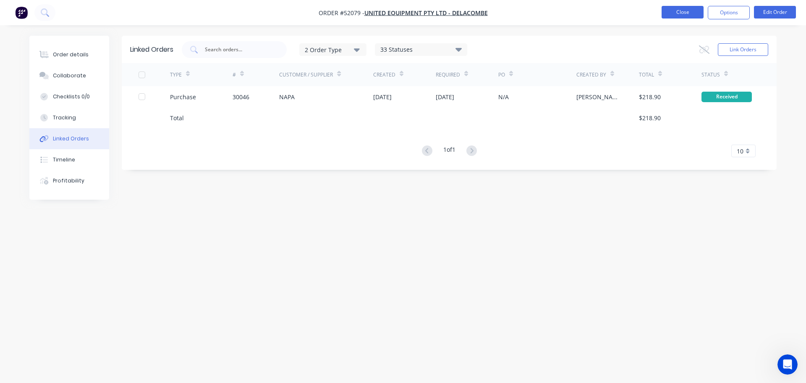
click at [684, 9] on button "Close" at bounding box center [683, 12] width 42 height 13
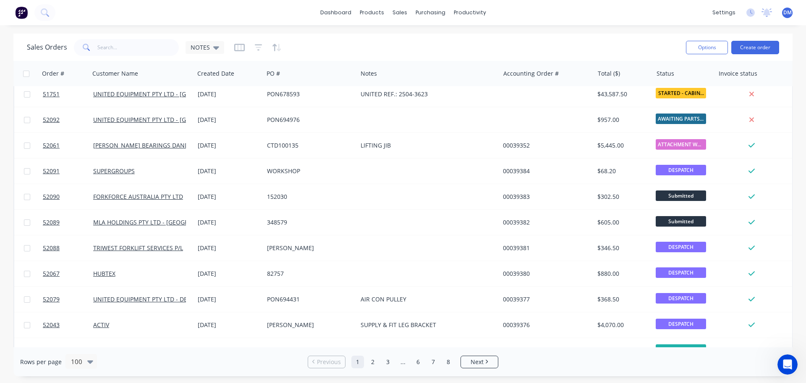
scroll to position [462, 0]
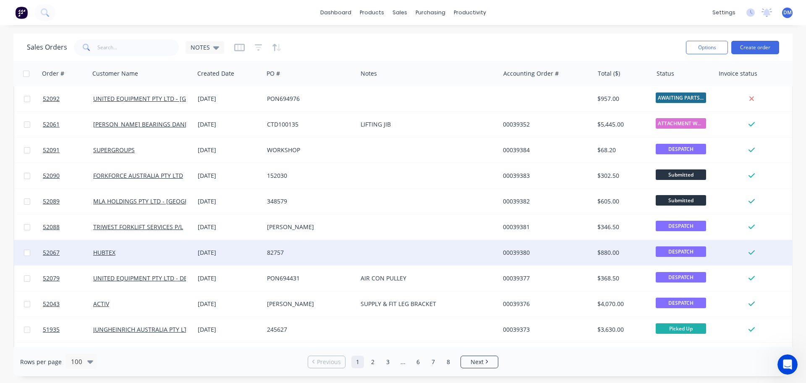
click at [284, 251] on div "82757" at bounding box center [308, 252] width 83 height 8
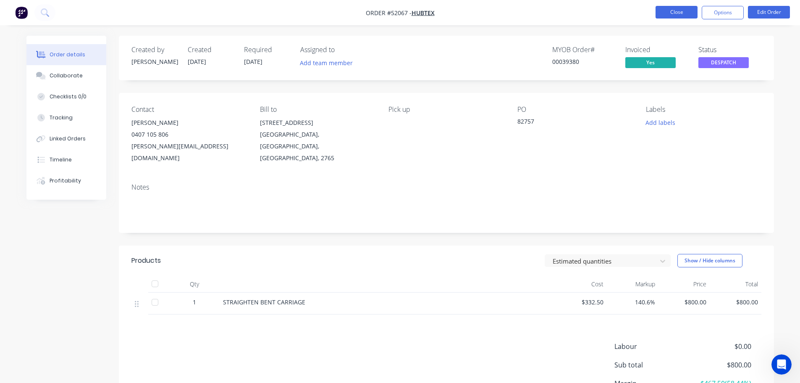
click at [678, 15] on button "Close" at bounding box center [677, 12] width 42 height 13
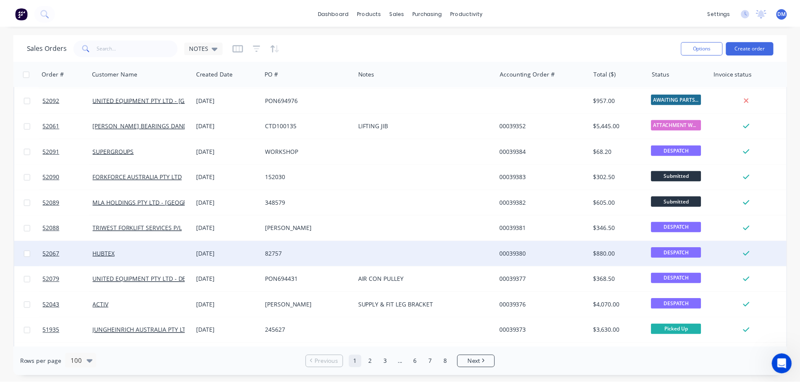
scroll to position [420, 0]
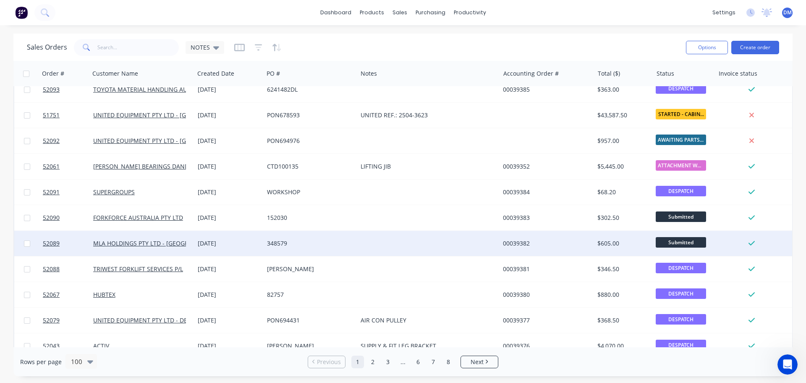
click at [286, 239] on div "348579" at bounding box center [311, 243] width 94 height 25
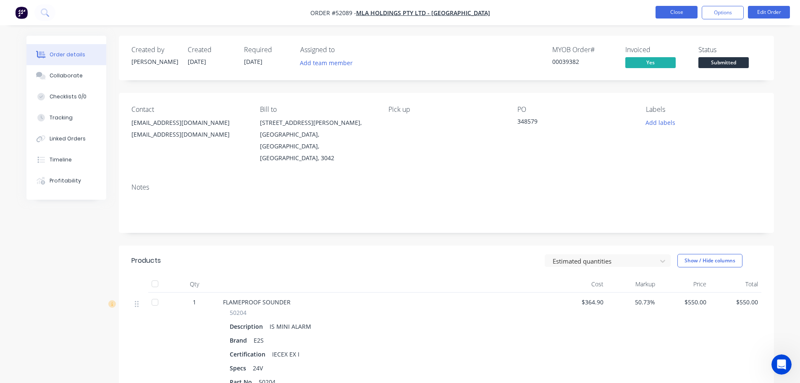
click at [685, 11] on button "Close" at bounding box center [677, 12] width 42 height 13
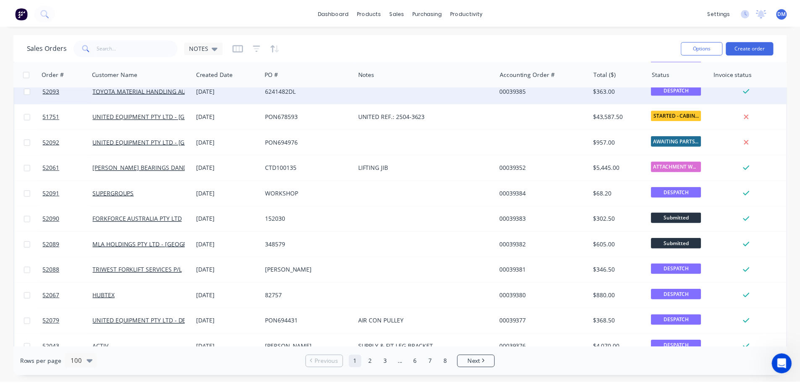
scroll to position [462, 0]
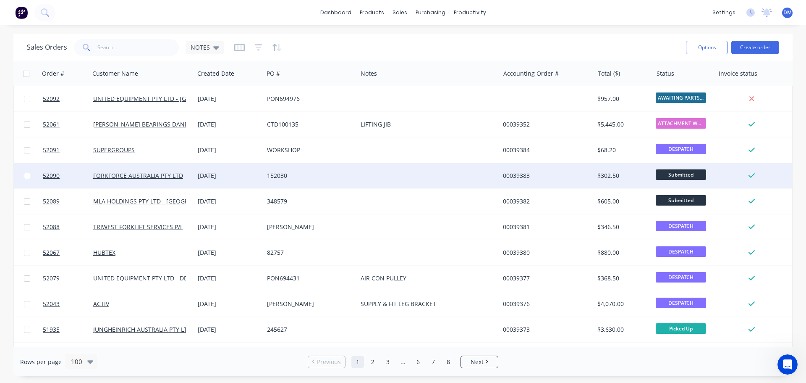
click at [275, 174] on div "152030" at bounding box center [308, 175] width 83 height 8
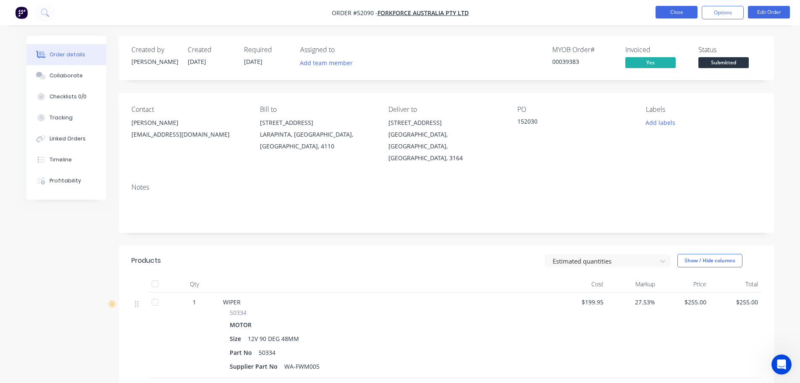
click at [669, 11] on button "Close" at bounding box center [677, 12] width 42 height 13
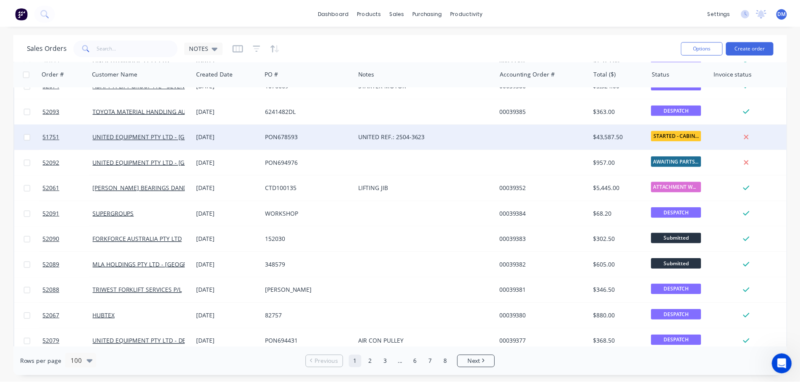
scroll to position [378, 0]
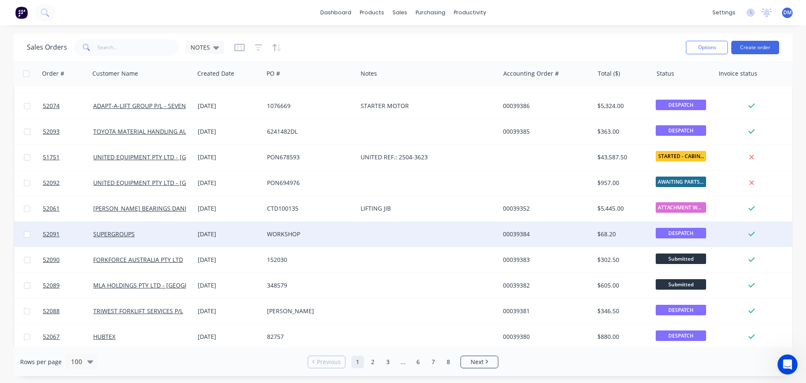
click at [283, 227] on div "WORKSHOP" at bounding box center [311, 233] width 94 height 25
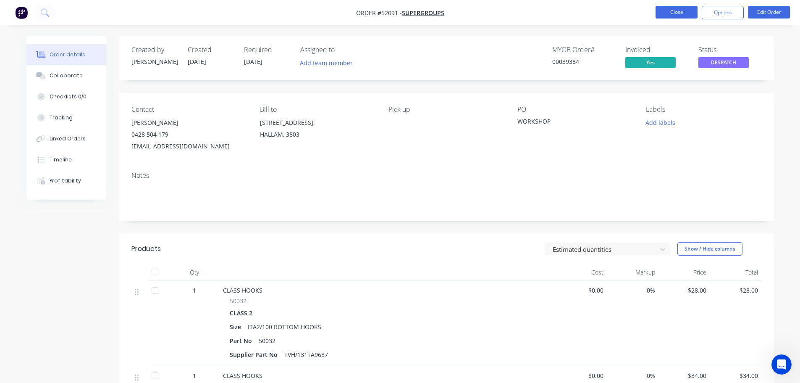
click at [682, 9] on button "Close" at bounding box center [677, 12] width 42 height 13
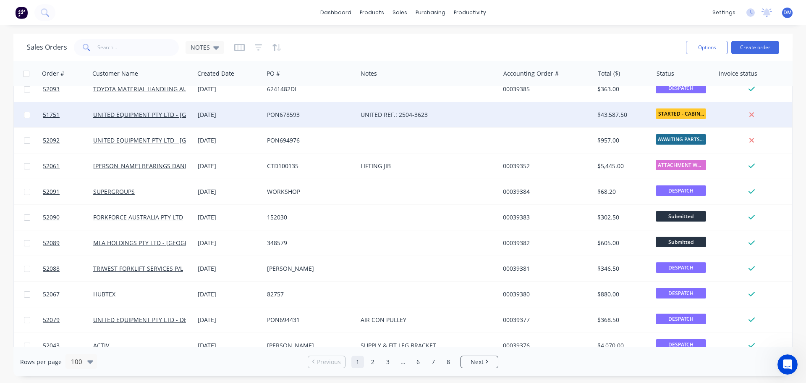
scroll to position [420, 0]
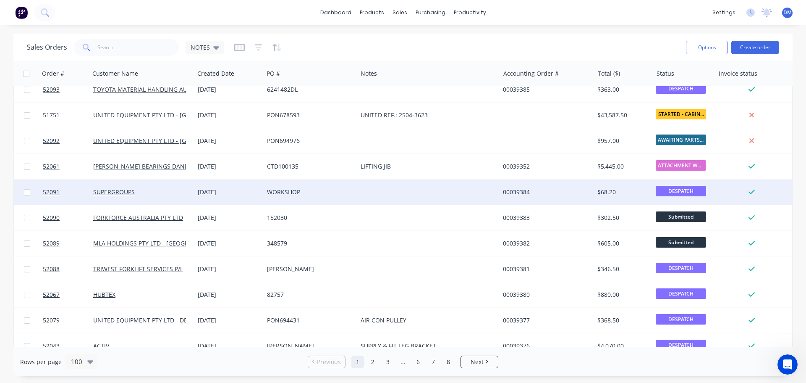
click at [275, 187] on div "WORKSHOP" at bounding box center [311, 191] width 94 height 25
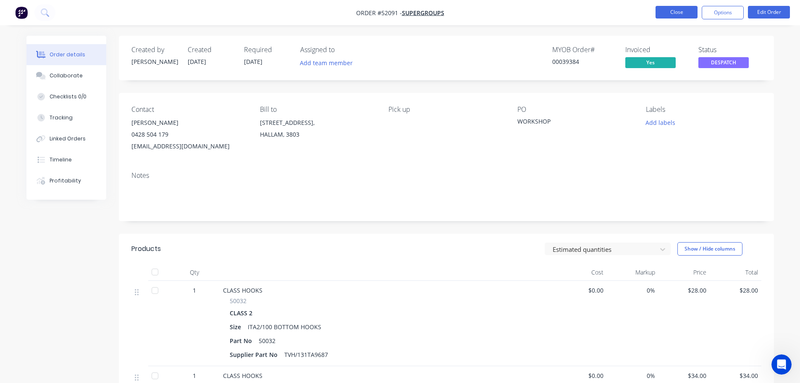
click at [676, 11] on button "Close" at bounding box center [677, 12] width 42 height 13
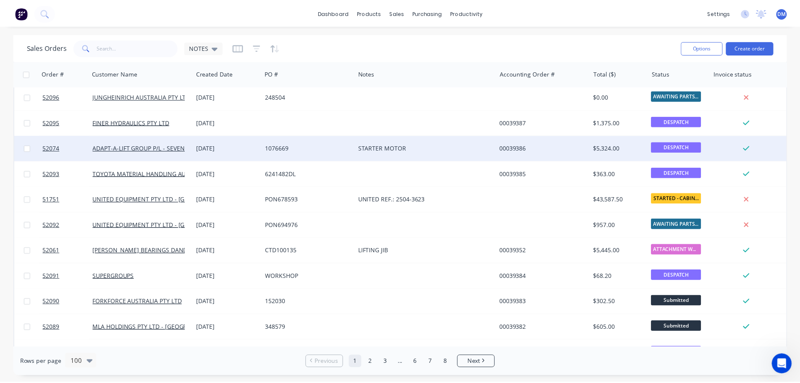
scroll to position [294, 0]
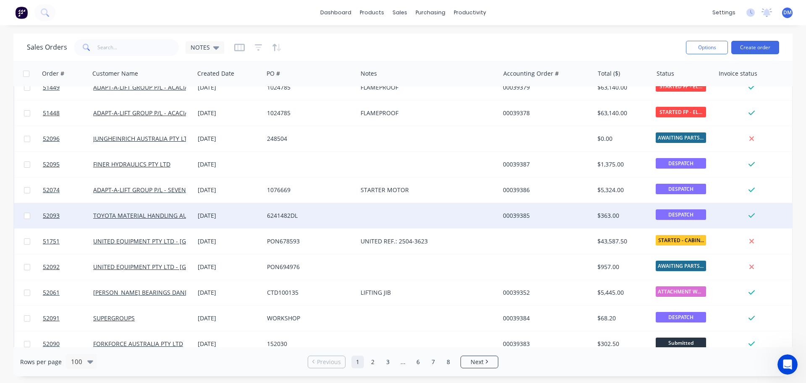
click at [272, 213] on div "6241482DL" at bounding box center [308, 215] width 83 height 8
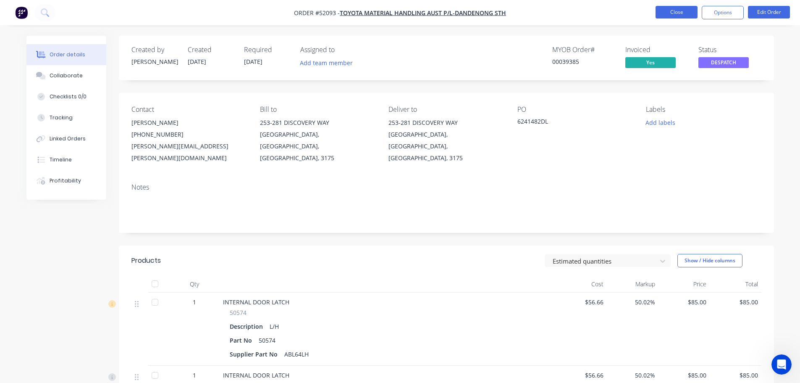
click at [671, 13] on button "Close" at bounding box center [677, 12] width 42 height 13
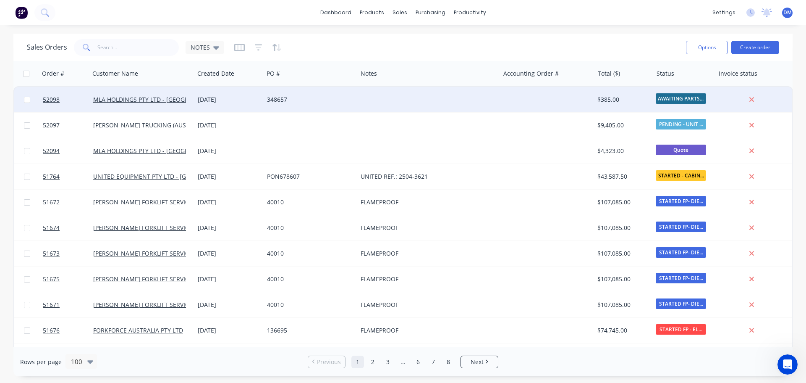
click at [264, 98] on div "348657" at bounding box center [311, 99] width 94 height 25
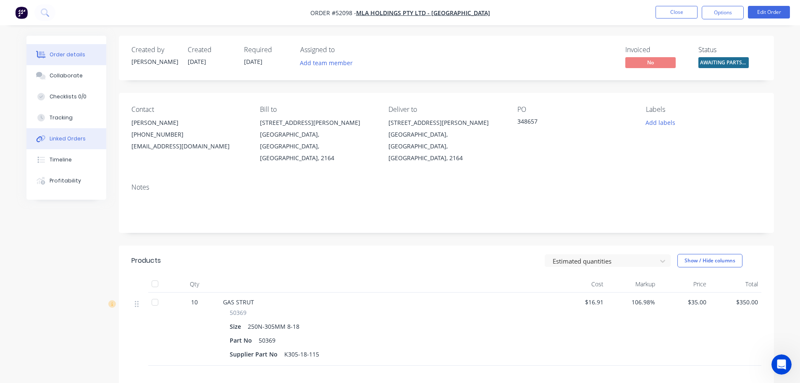
click at [74, 137] on div "Linked Orders" at bounding box center [68, 139] width 36 height 8
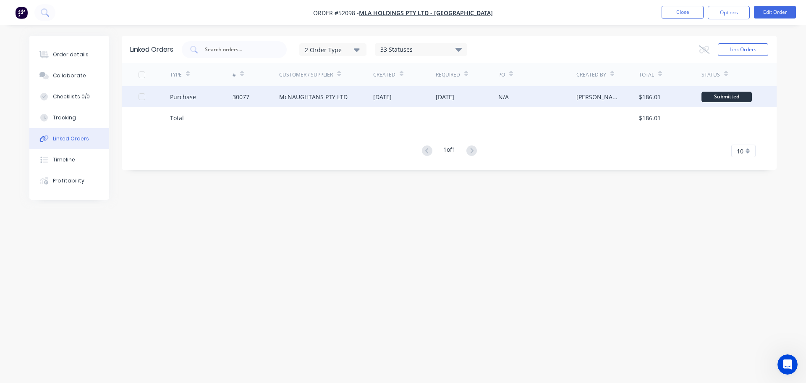
click at [357, 91] on div "McNAUGHTANS PTY LTD" at bounding box center [326, 96] width 94 height 21
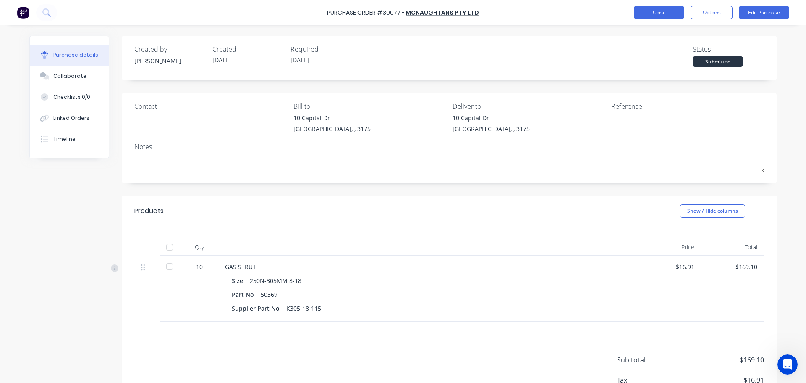
click at [671, 13] on button "Close" at bounding box center [659, 12] width 50 height 13
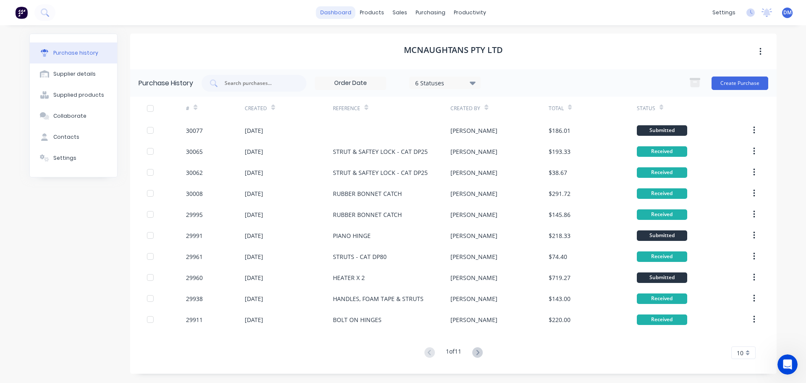
click at [338, 14] on link "dashboard" at bounding box center [335, 12] width 39 height 13
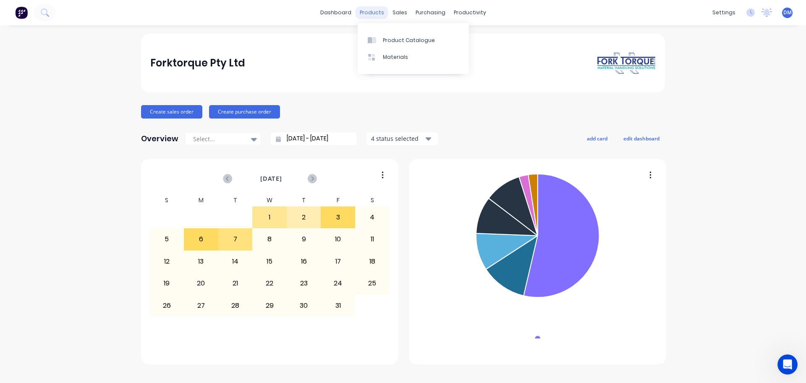
click at [370, 12] on div "products" at bounding box center [372, 12] width 33 height 13
click at [404, 40] on div "Product Catalogue" at bounding box center [409, 41] width 52 height 8
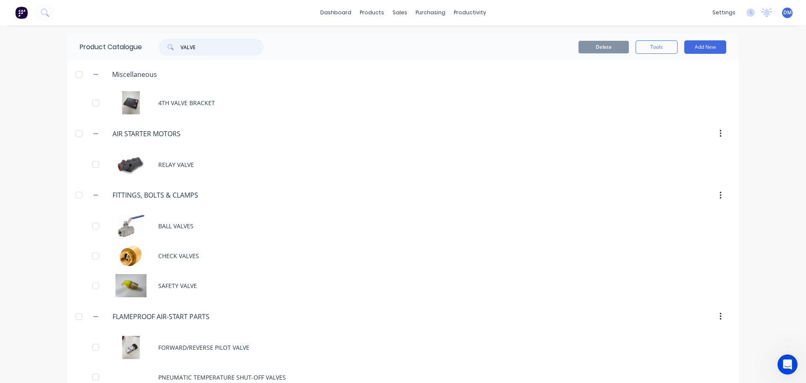
drag, startPoint x: 200, startPoint y: 49, endPoint x: 42, endPoint y: 66, distance: 158.9
click at [83, 60] on div "Product Catalogue VALVE" at bounding box center [176, 47] width 218 height 27
type input "switch"
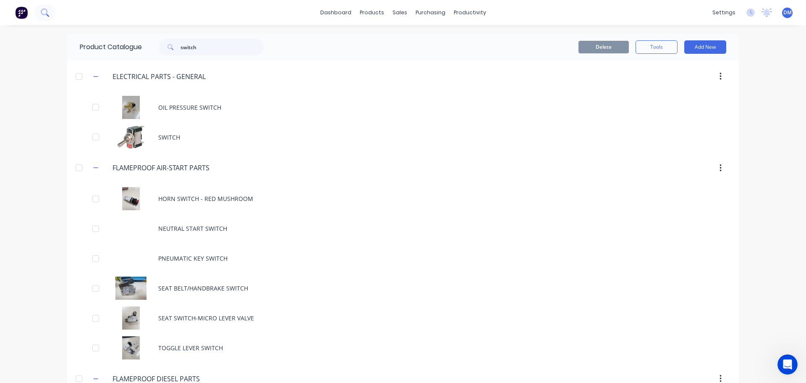
click at [43, 9] on icon at bounding box center [44, 11] width 7 height 7
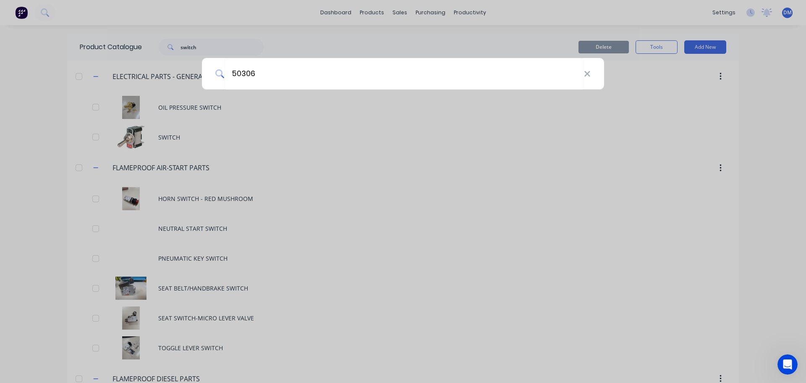
type input "50306"
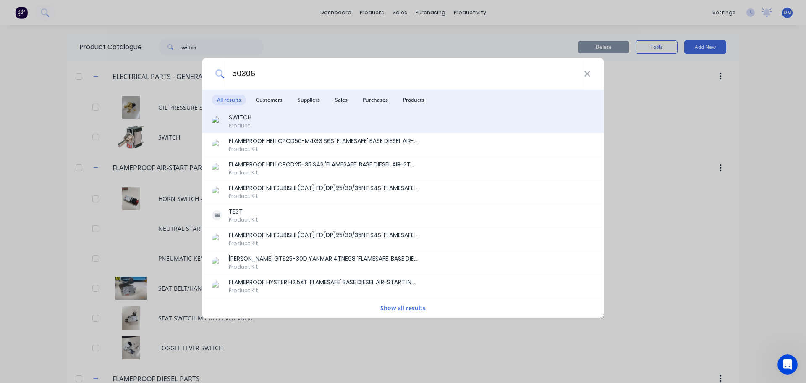
click at [237, 121] on div "SWITCH Product" at bounding box center [240, 121] width 23 height 16
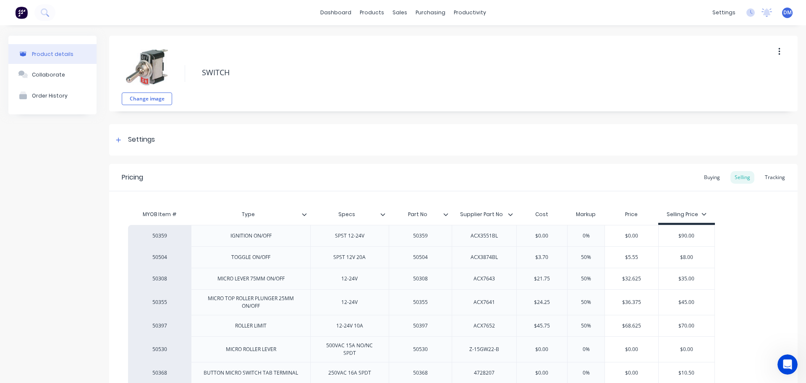
type textarea "x"
click at [18, 14] on img at bounding box center [21, 12] width 13 height 13
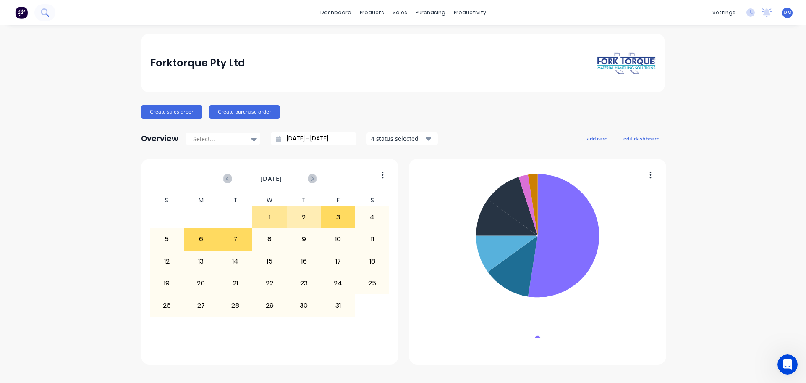
click at [40, 12] on button at bounding box center [44, 12] width 21 height 17
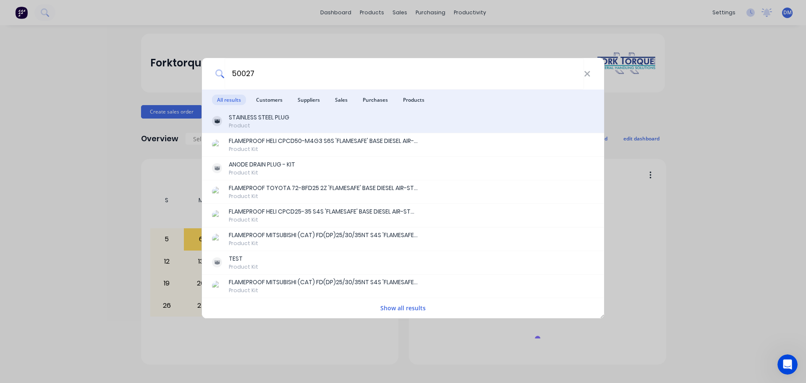
type input "50027"
click at [260, 111] on div "STAINLESS STEEL PLUG Product" at bounding box center [403, 122] width 402 height 24
click at [239, 121] on div "STAINLESS STEEL PLUG" at bounding box center [259, 117] width 60 height 9
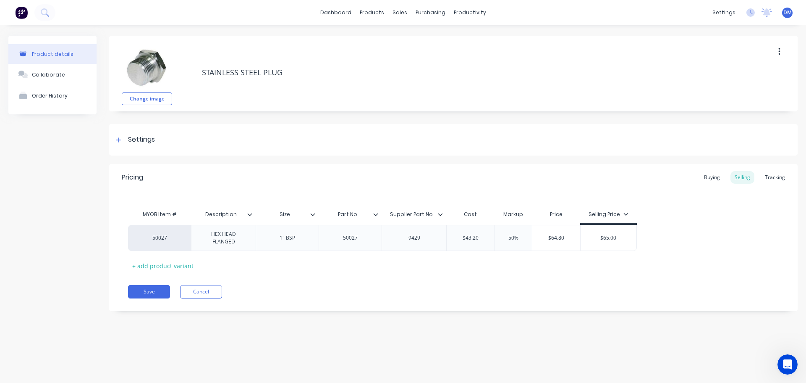
type textarea "x"
click at [24, 12] on img at bounding box center [21, 12] width 13 height 13
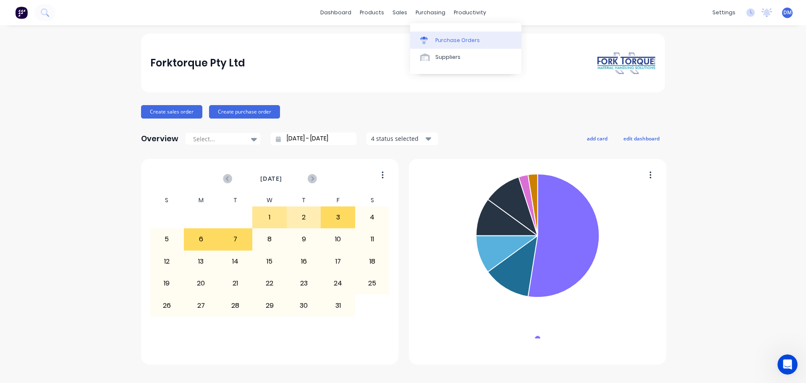
drag, startPoint x: 435, startPoint y: 39, endPoint x: 430, endPoint y: 40, distance: 5.1
click at [436, 39] on div "Purchase Orders" at bounding box center [458, 41] width 45 height 8
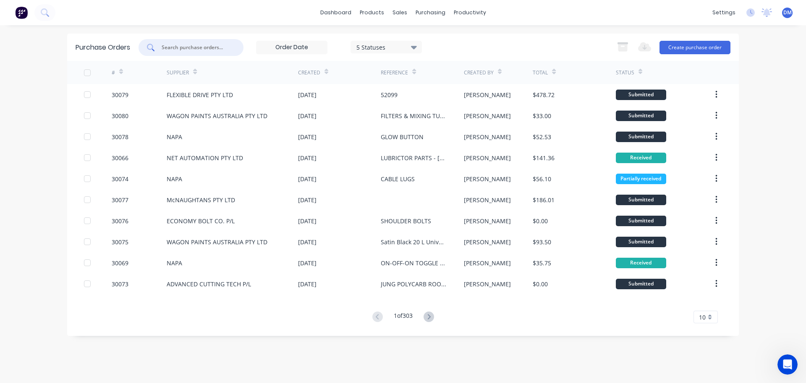
click at [167, 44] on input "text" at bounding box center [196, 47] width 70 height 8
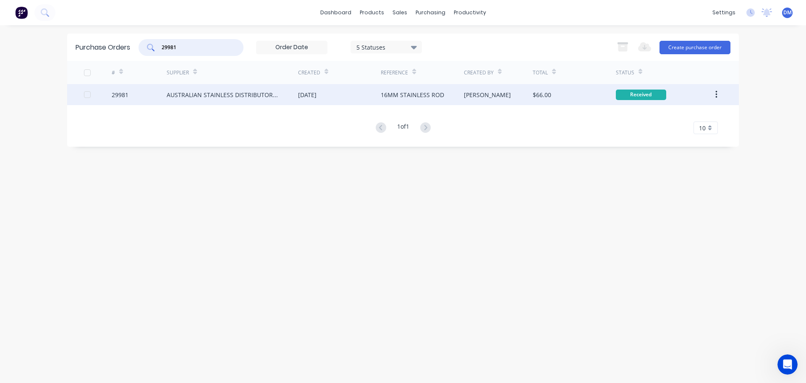
type input "29981"
click at [310, 94] on div "[DATE]" at bounding box center [307, 94] width 18 height 9
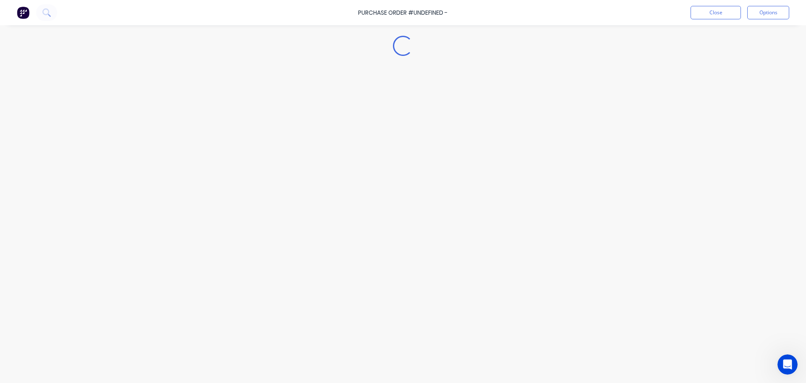
type textarea "x"
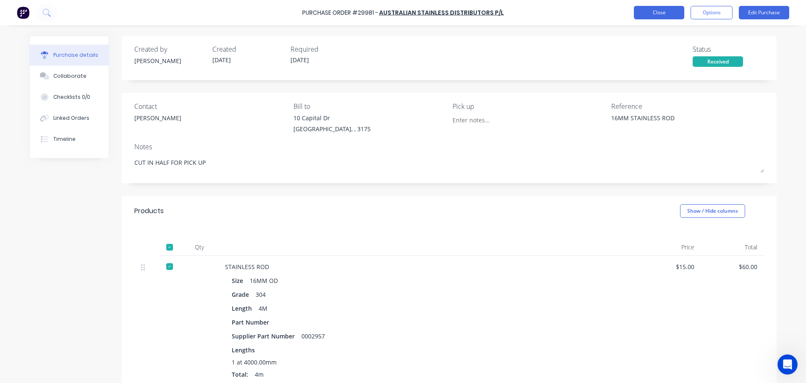
click at [657, 13] on button "Close" at bounding box center [659, 12] width 50 height 13
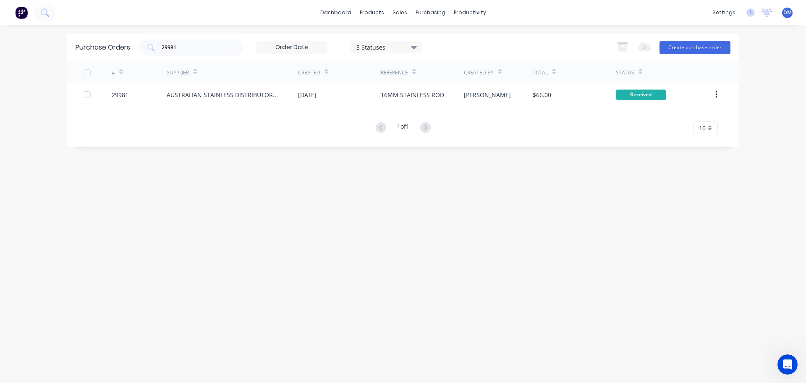
drag, startPoint x: 169, startPoint y: 49, endPoint x: 54, endPoint y: 62, distance: 115.8
click at [57, 62] on div "dashboard products sales purchasing productivity dashboard products Product Cat…" at bounding box center [403, 191] width 806 height 383
type input "1"
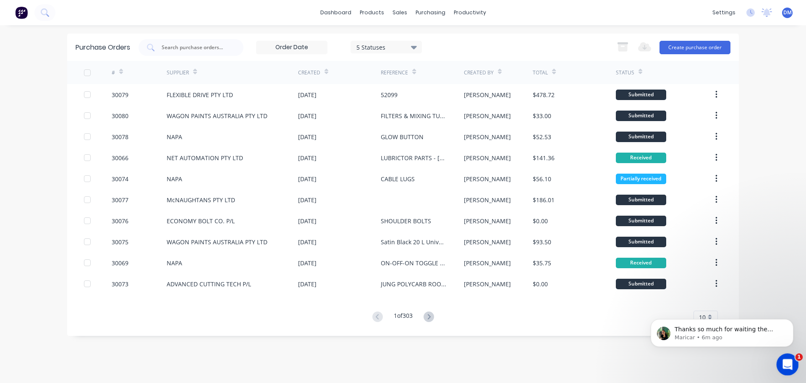
click at [787, 363] on icon "Open Intercom Messenger" at bounding box center [787, 363] width 14 height 14
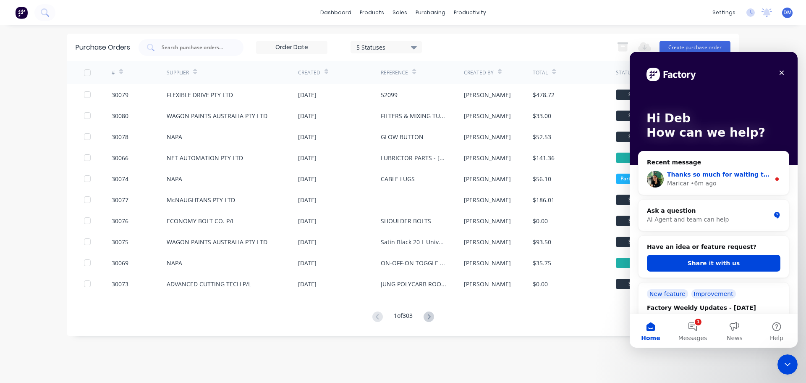
click at [677, 163] on div "Thanks so much for waiting the team’s sorted this out now. When you get a momen…" at bounding box center [714, 178] width 150 height 31
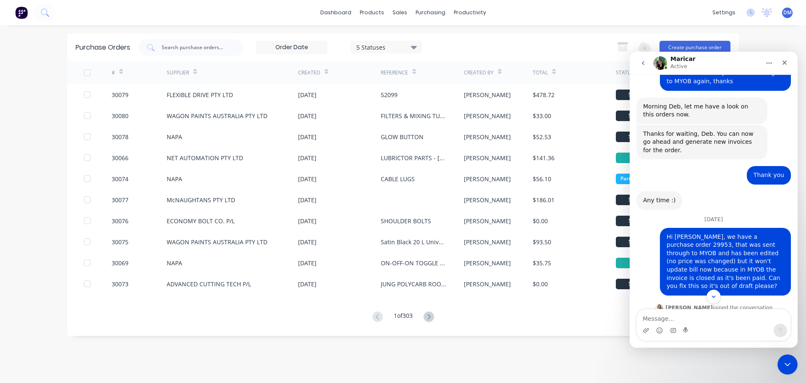
scroll to position [1745, 0]
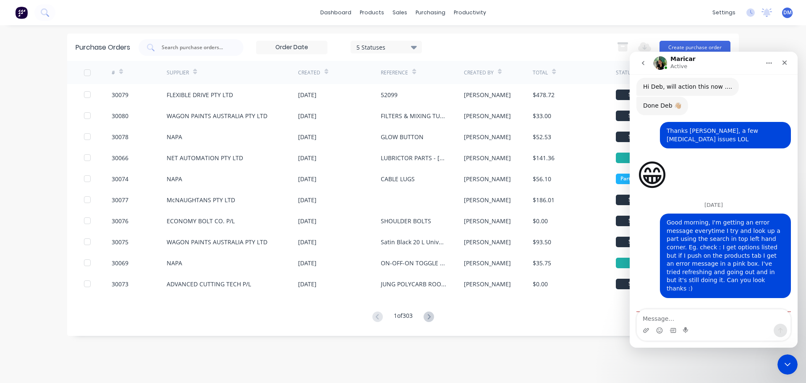
click at [767, 359] on div "dashboard products sales purchasing productivity dashboard products Product Cat…" at bounding box center [403, 191] width 806 height 383
click at [786, 365] on icon "Close Intercom Messenger" at bounding box center [787, 363] width 10 height 10
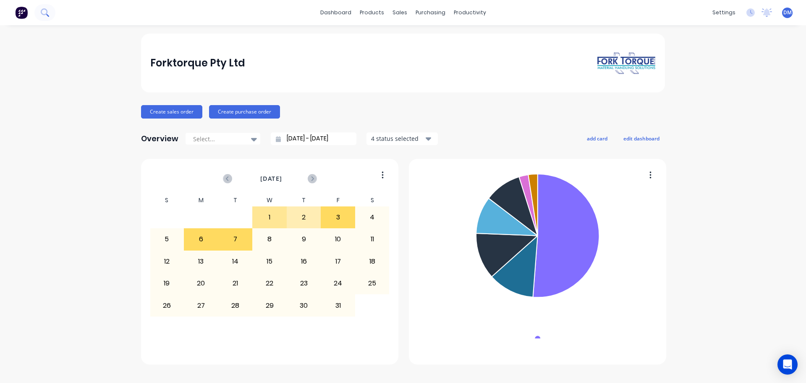
click at [46, 13] on icon at bounding box center [45, 12] width 8 height 8
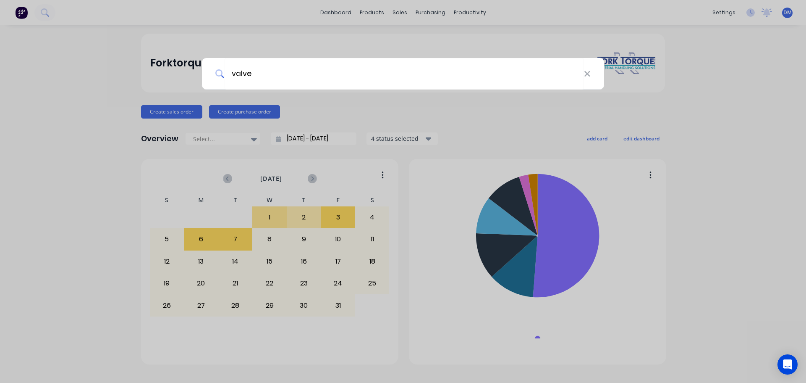
type input "valve"
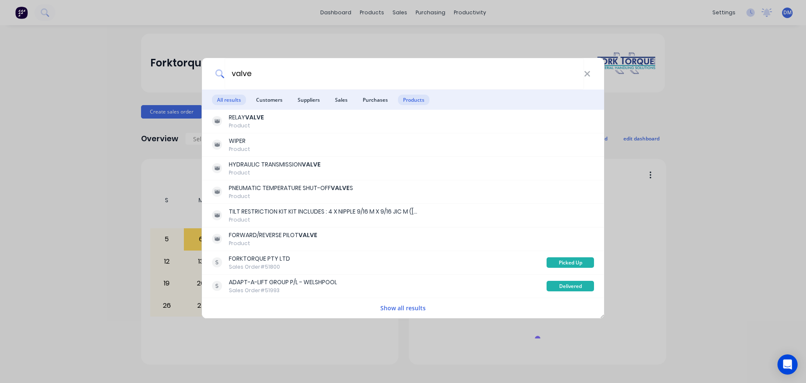
click at [412, 98] on span "Products" at bounding box center [414, 100] width 32 height 11
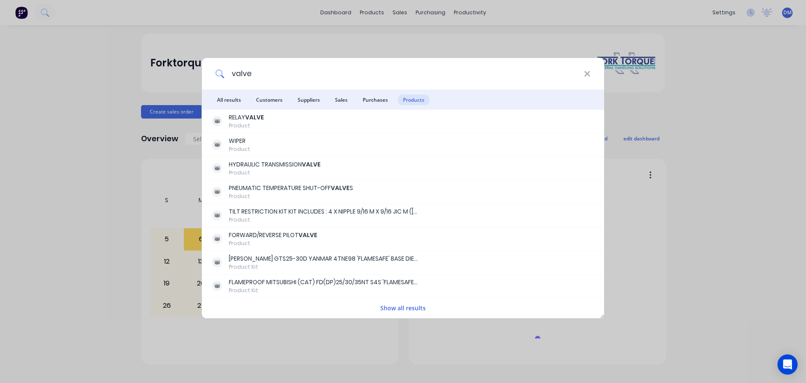
click at [587, 73] on icon at bounding box center [587, 73] width 5 height 5
